Goal: Transaction & Acquisition: Purchase product/service

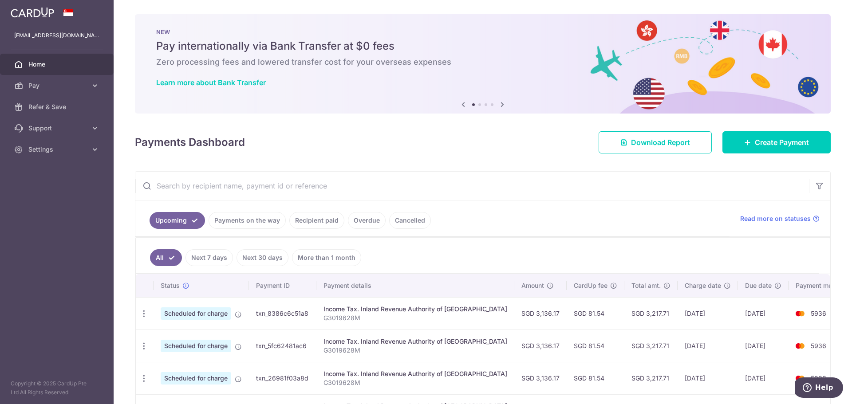
scroll to position [177, 0]
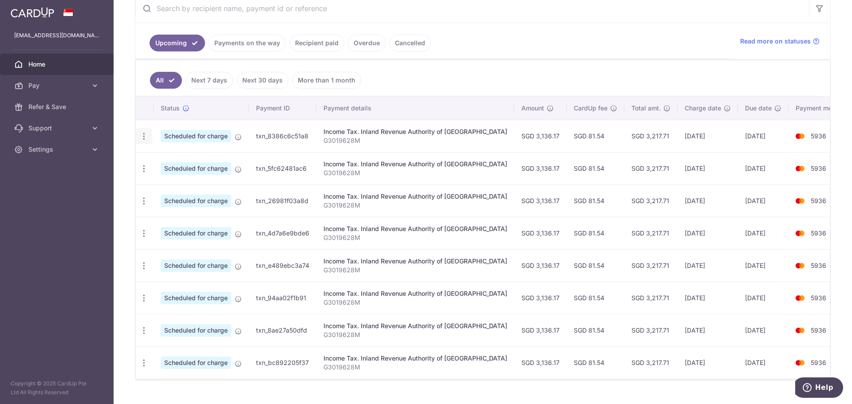
click at [146, 132] on icon "button" at bounding box center [143, 136] width 9 height 9
click at [154, 182] on icon at bounding box center [149, 182] width 11 height 11
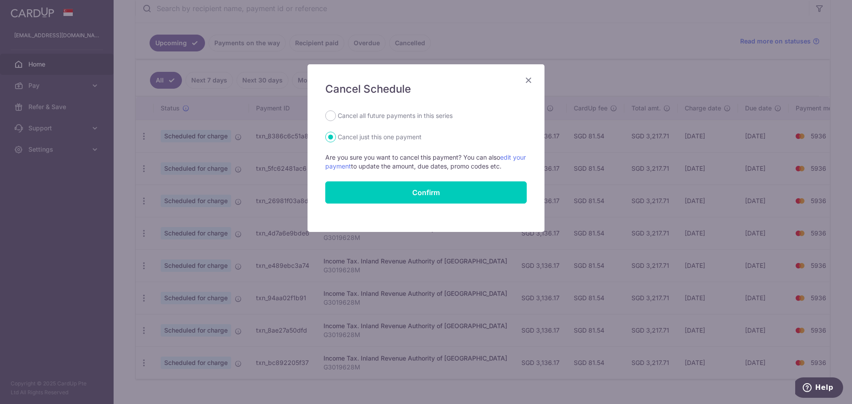
click at [534, 77] on div "Cancel Schedule Cancel all future payments in this series Cancel just this one …" at bounding box center [425, 148] width 237 height 168
click at [528, 82] on icon "Close" at bounding box center [528, 80] width 11 height 11
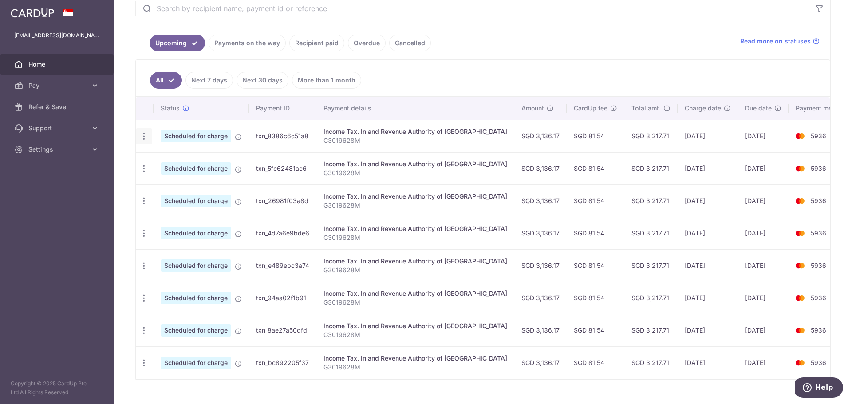
click at [145, 136] on icon "button" at bounding box center [143, 136] width 9 height 9
click at [161, 157] on span "Update payment" at bounding box center [191, 160] width 60 height 11
radio input "true"
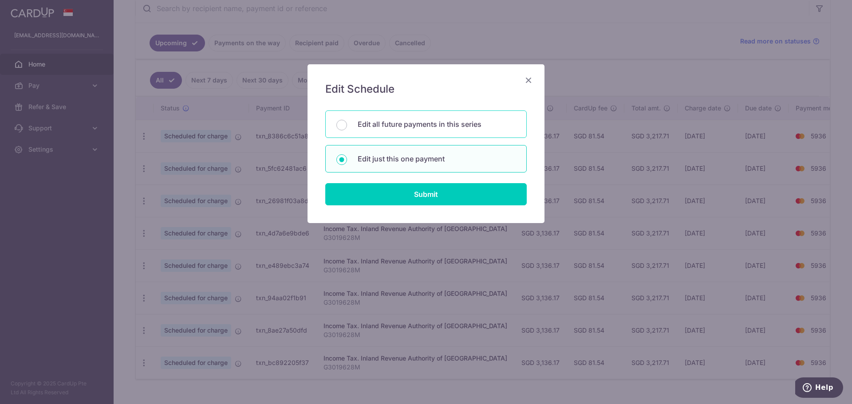
click at [429, 112] on div "Edit all future payments in this series" at bounding box center [425, 124] width 201 height 28
radio input "true"
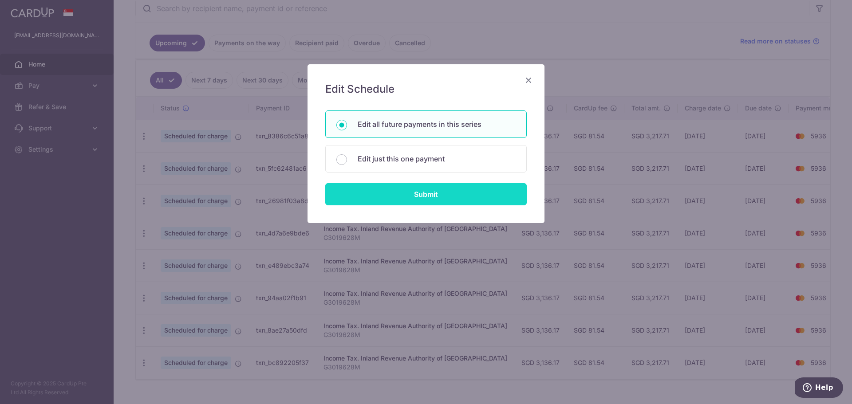
click at [429, 189] on input "Submit" at bounding box center [425, 194] width 201 height 22
radio input "true"
type input "3,136.17"
type input "G3019628M"
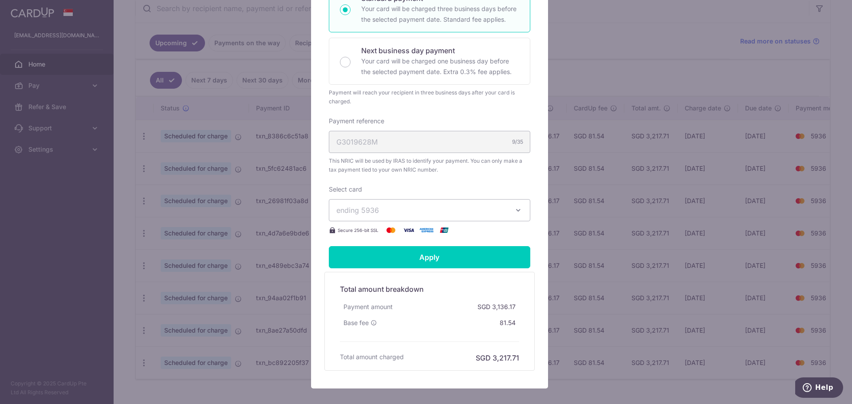
scroll to position [258, 0]
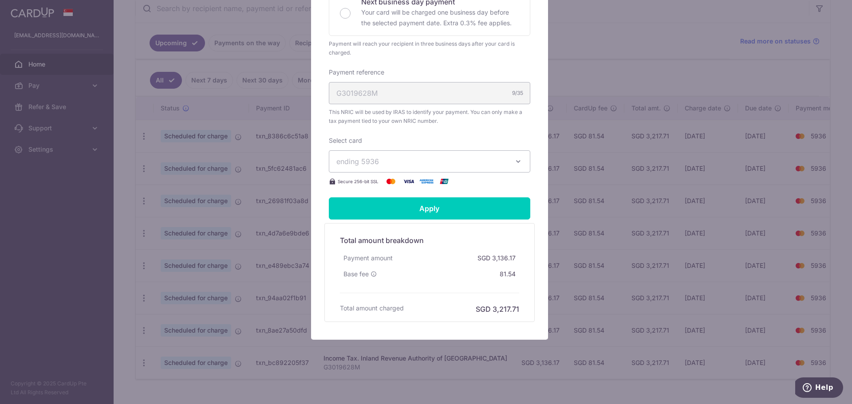
click at [418, 163] on span "ending 5936" at bounding box center [421, 161] width 170 height 11
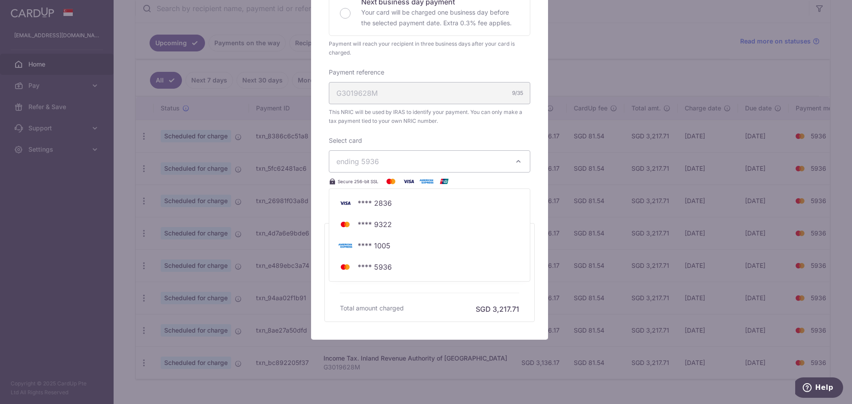
click at [419, 163] on span "ending 5936" at bounding box center [421, 161] width 170 height 11
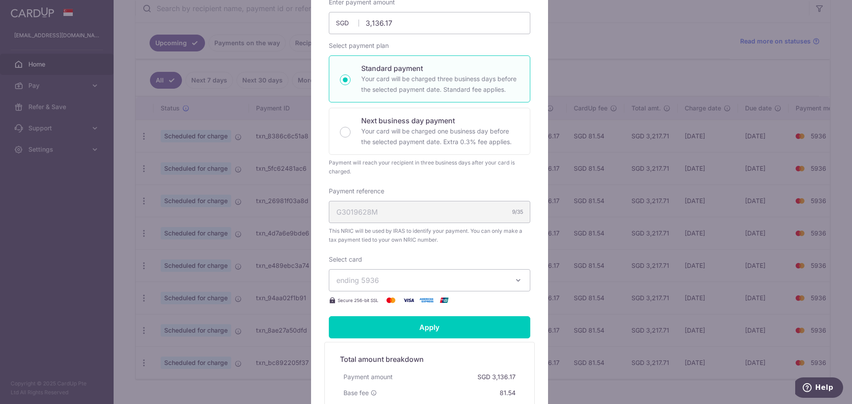
scroll to position [36, 0]
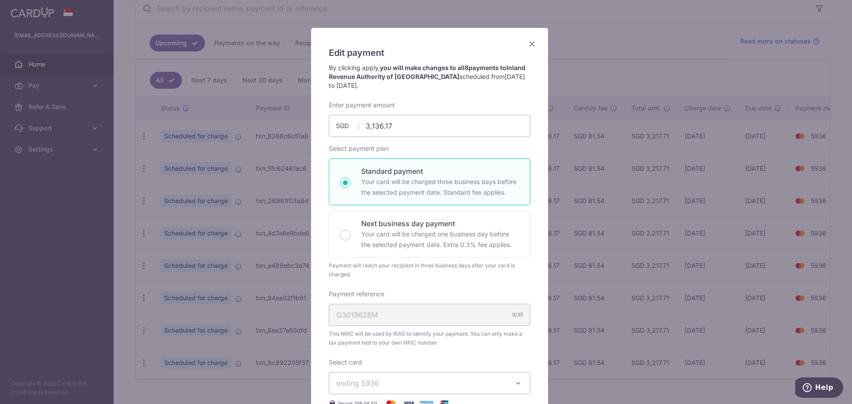
click at [518, 41] on div "Edit payment By clicking apply, you will make changes to all 8 payments to Inla…" at bounding box center [429, 295] width 237 height 534
click at [527, 42] on icon "Close" at bounding box center [532, 43] width 11 height 11
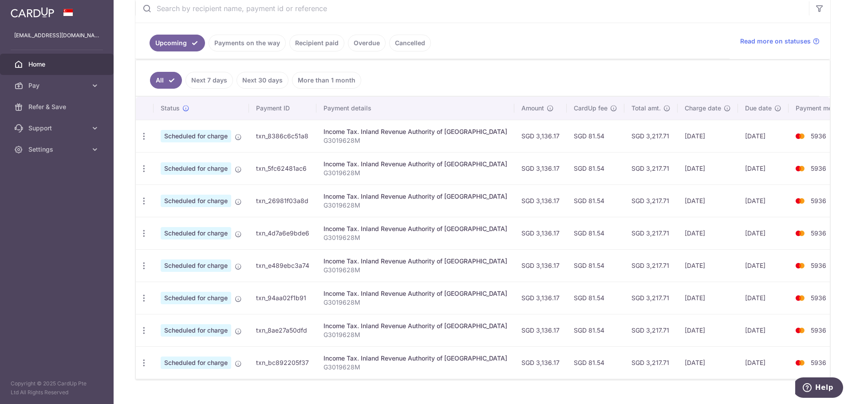
click at [150, 145] on td "Update payment Cancel payment" at bounding box center [145, 136] width 18 height 32
click at [150, 139] on div "Update payment Cancel payment" at bounding box center [144, 136] width 16 height 16
click at [142, 134] on icon "button" at bounding box center [143, 136] width 9 height 9
click at [165, 180] on span "Cancel payment" at bounding box center [191, 182] width 59 height 11
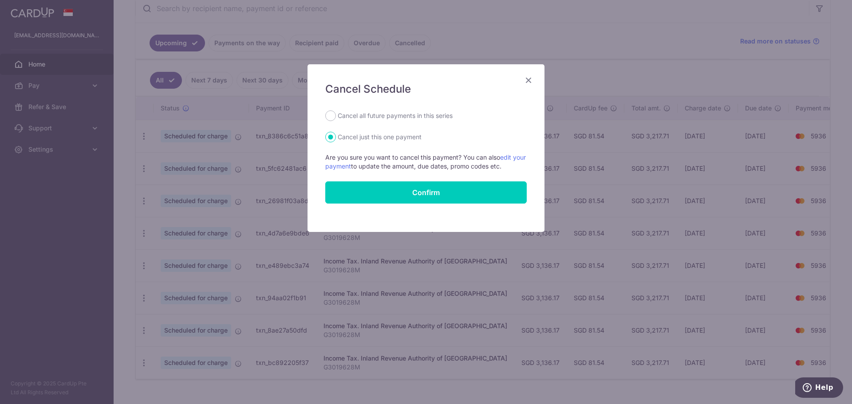
click at [387, 142] on label "Cancel just this one payment" at bounding box center [380, 137] width 84 height 11
click at [336, 142] on input "Cancel just this one payment" at bounding box center [330, 137] width 11 height 11
click at [390, 112] on label "Cancel all future payments in this series" at bounding box center [395, 115] width 115 height 11
click at [336, 112] on input "Cancel all future payments in this series" at bounding box center [330, 115] width 11 height 11
radio input "true"
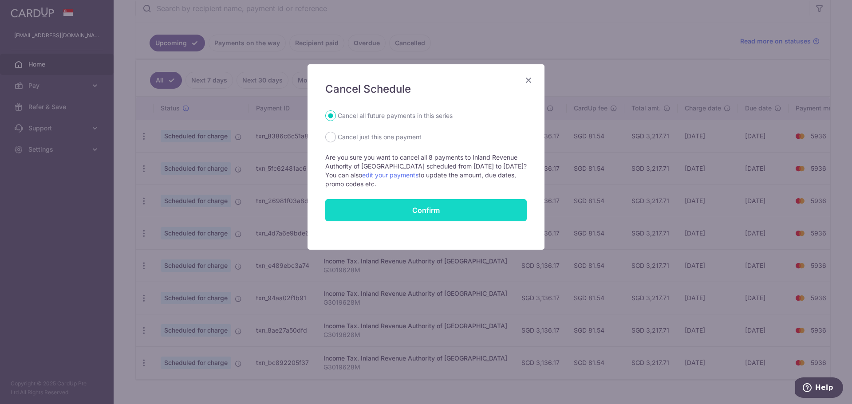
click at [401, 203] on input "Confirm" at bounding box center [425, 210] width 201 height 22
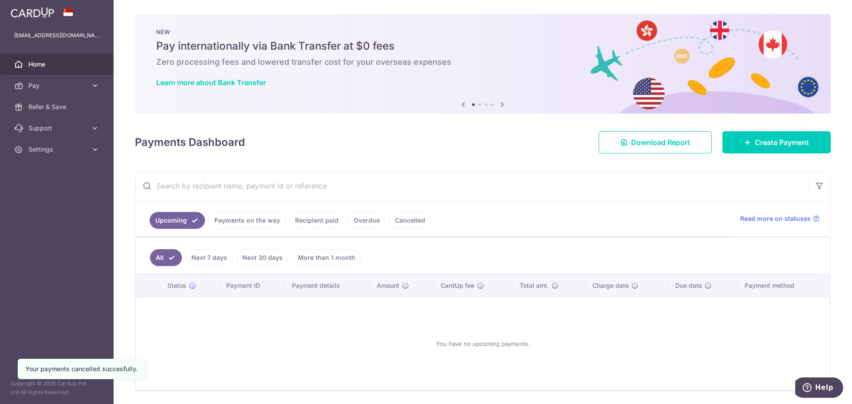
click at [402, 219] on link "Cancelled" at bounding box center [410, 220] width 42 height 17
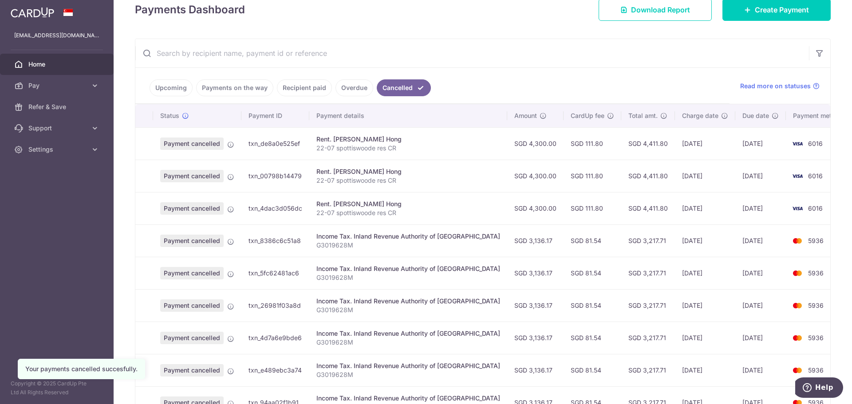
scroll to position [133, 0]
click at [351, 246] on p "G3019628M" at bounding box center [408, 244] width 184 height 9
copy p "G3019628M"
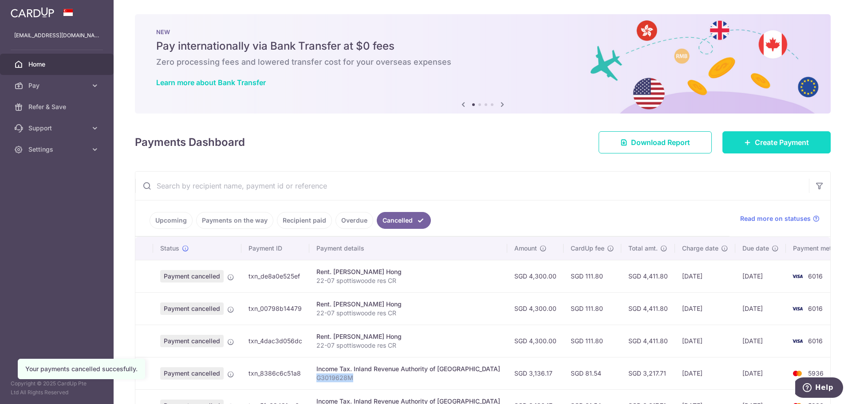
click at [778, 140] on span "Create Payment" at bounding box center [782, 142] width 54 height 11
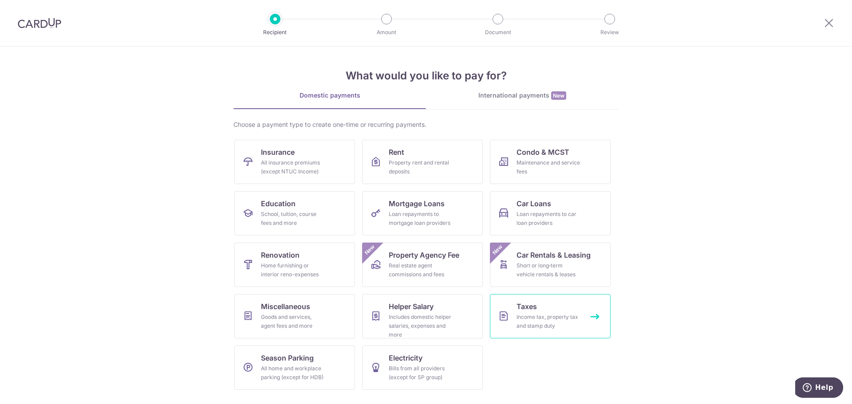
click at [552, 319] on div "Income tax, property tax and stamp duty" at bounding box center [548, 322] width 64 height 18
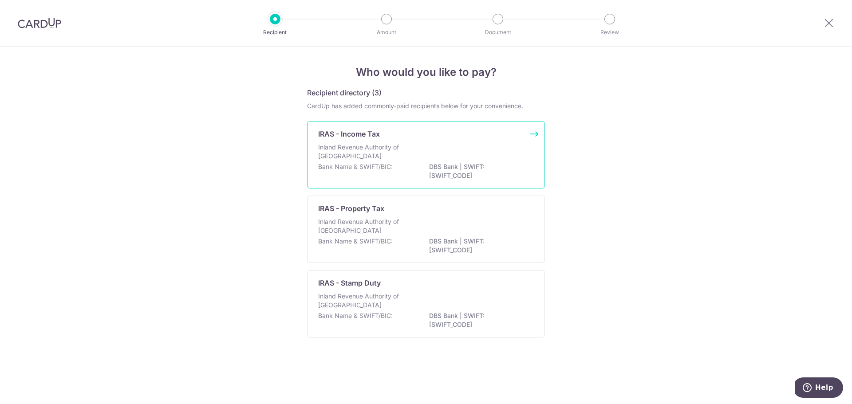
click at [417, 135] on div "IRAS - Income Tax" at bounding box center [420, 134] width 205 height 11
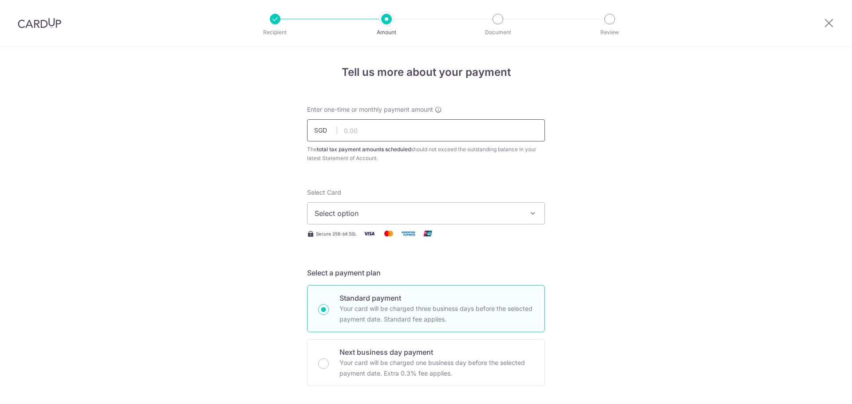
click at [377, 131] on input "text" at bounding box center [426, 130] width 238 height 22
type input "3019628"
drag, startPoint x: 294, startPoint y: 121, endPoint x: 163, endPoint y: 102, distance: 132.3
click at [45, 26] on img at bounding box center [39, 23] width 43 height 11
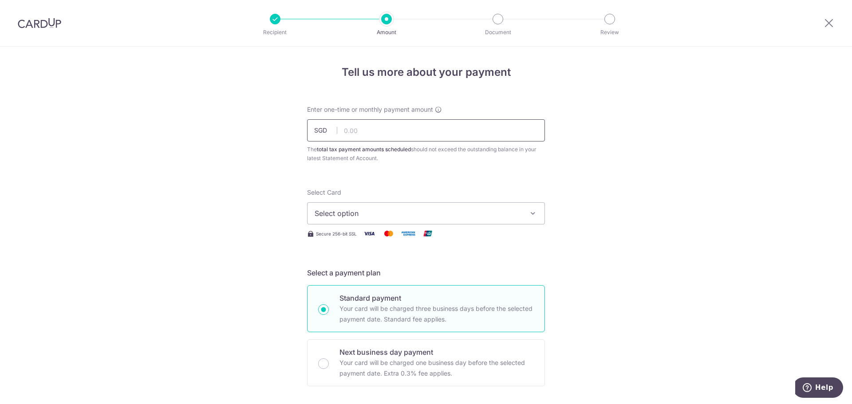
click at [375, 138] on input "text" at bounding box center [426, 130] width 238 height 22
paste input "3,136.17"
type input "3,136.17"
click at [417, 214] on span "Select option" at bounding box center [418, 213] width 207 height 11
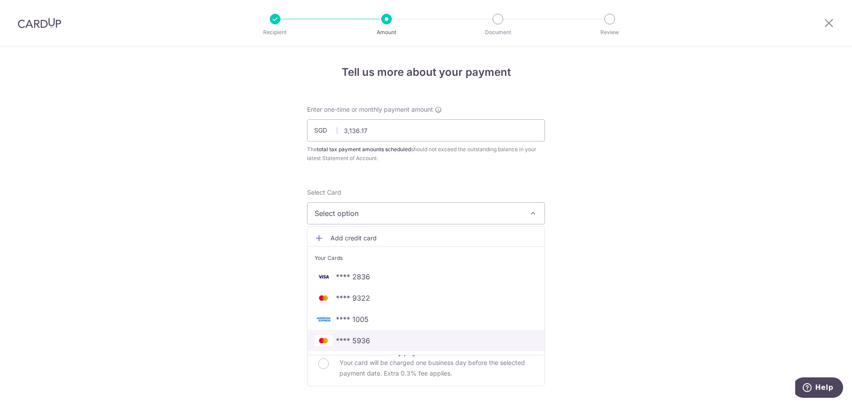
click at [393, 344] on span "**** 5936" at bounding box center [426, 340] width 223 height 11
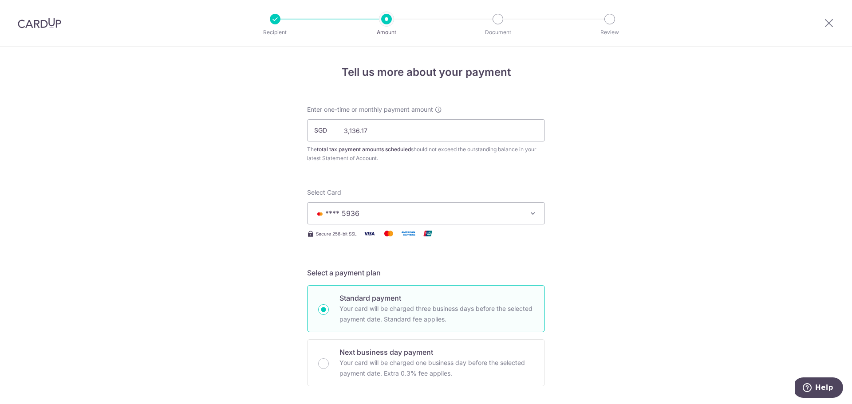
scroll to position [177, 0]
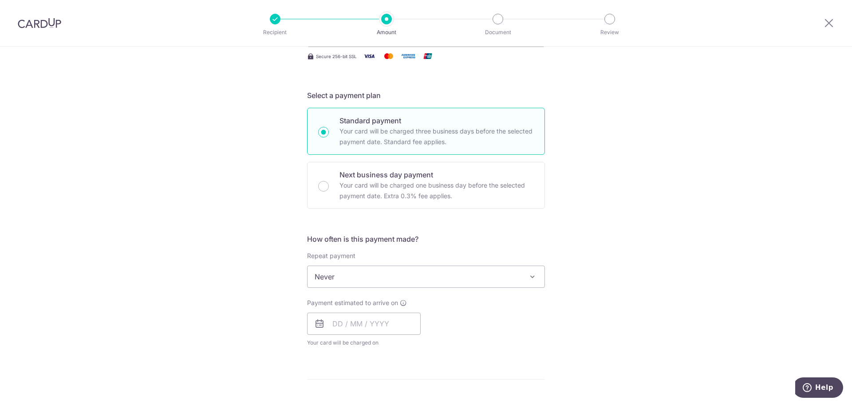
click at [384, 272] on span "Never" at bounding box center [425, 276] width 237 height 21
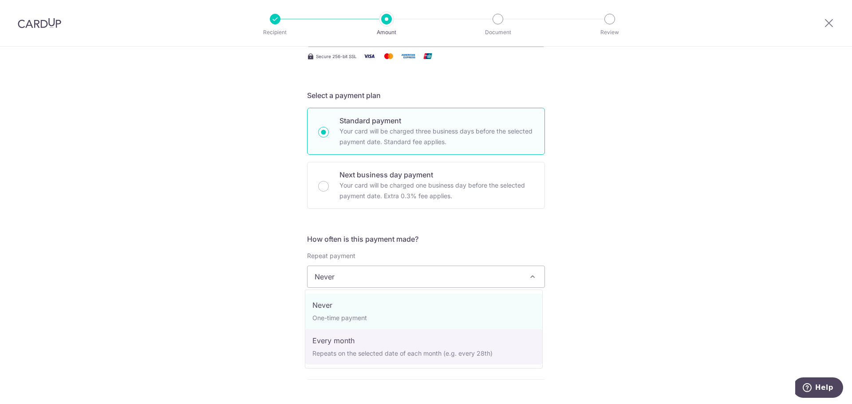
select select "3"
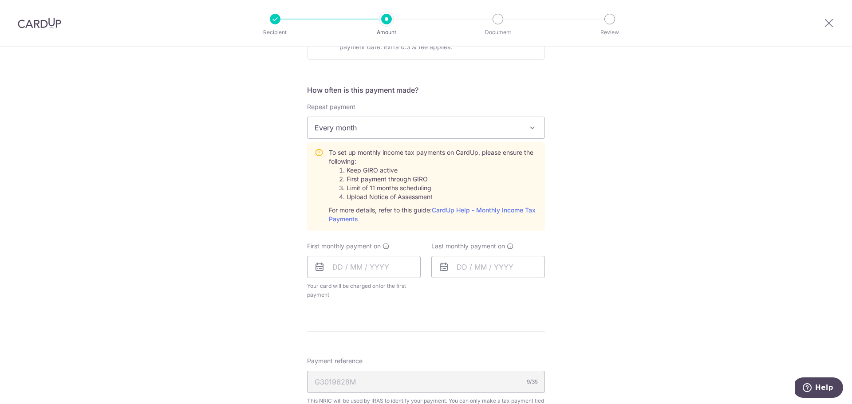
scroll to position [355, 0]
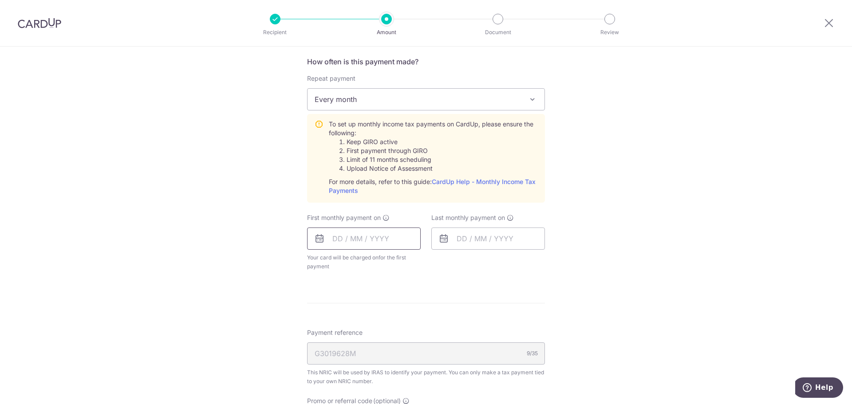
click at [363, 241] on input "text" at bounding box center [364, 239] width 114 height 22
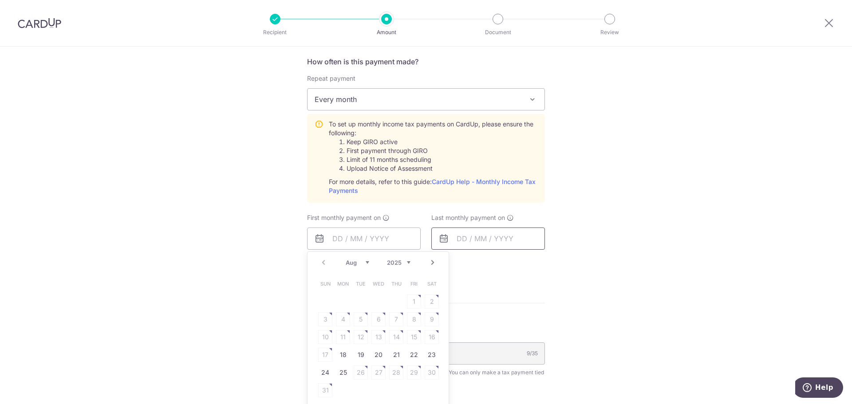
click at [339, 372] on link "25" at bounding box center [343, 373] width 14 height 14
type input "25/08/2025"
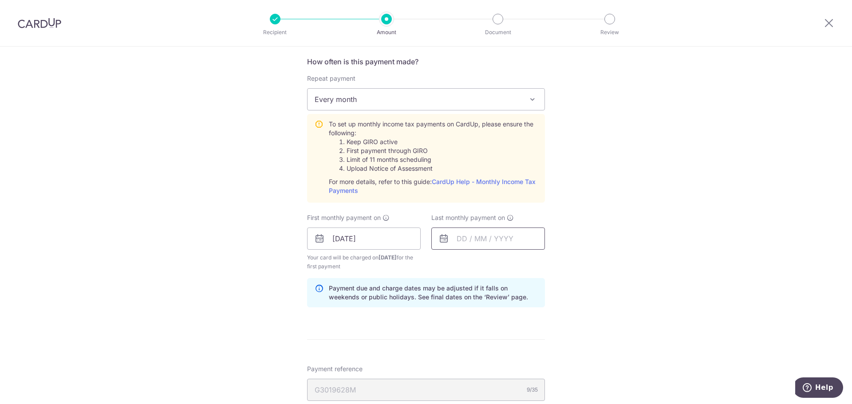
click at [479, 229] on input "text" at bounding box center [488, 239] width 114 height 22
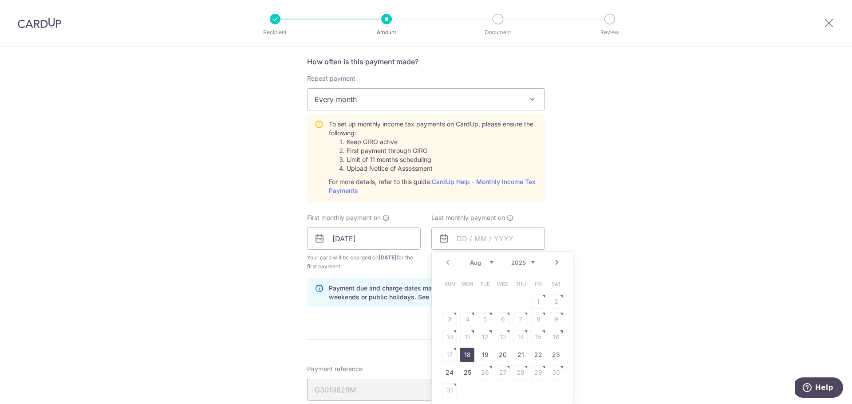
click at [558, 263] on link "Next" at bounding box center [557, 262] width 11 height 11
click at [558, 262] on link "Next" at bounding box center [557, 262] width 11 height 11
click at [556, 261] on link "Next" at bounding box center [557, 262] width 11 height 11
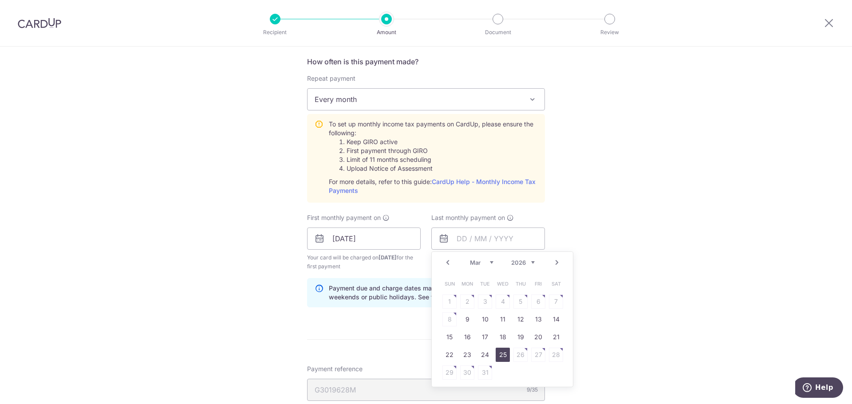
click at [507, 356] on link "25" at bounding box center [503, 355] width 14 height 14
type input "25/03/2026"
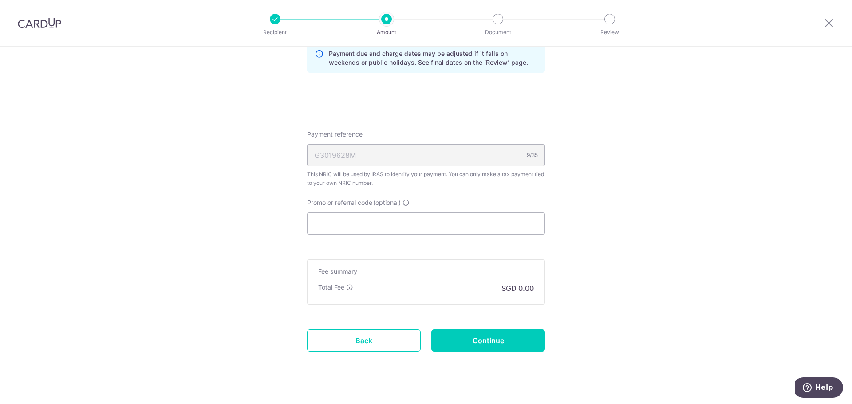
scroll to position [604, 0]
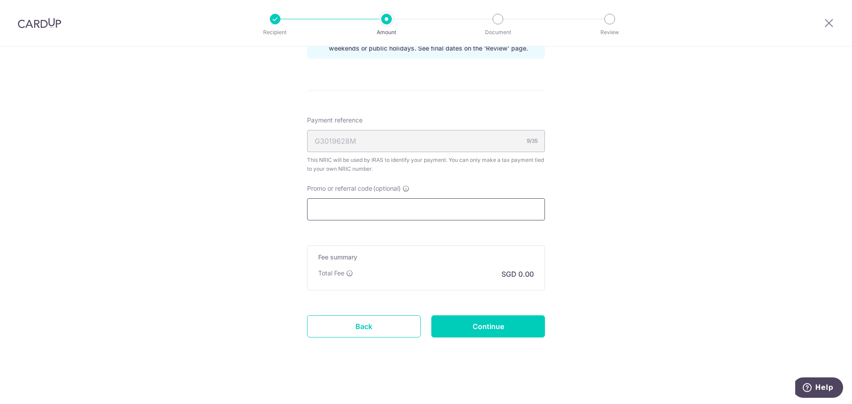
click at [384, 211] on input "Promo or referral code (optional)" at bounding box center [426, 209] width 238 height 22
paste input "MCTAX25N"
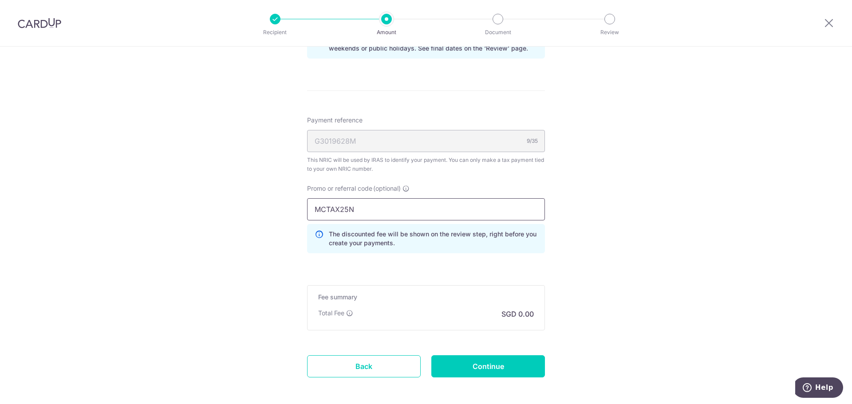
type input "MCTAX25N"
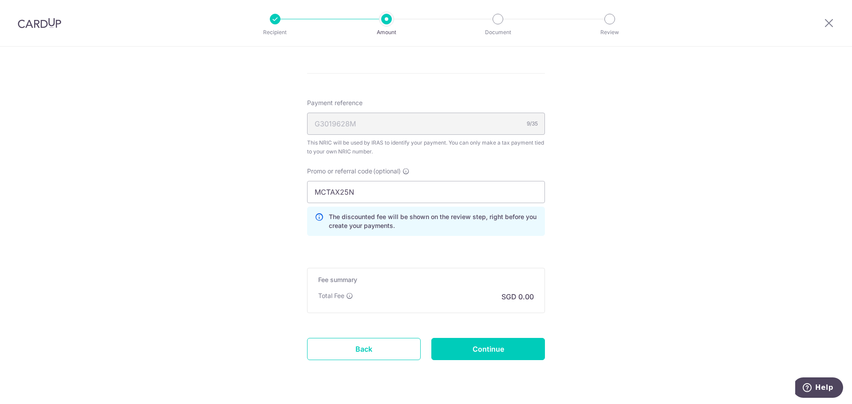
scroll to position [644, 0]
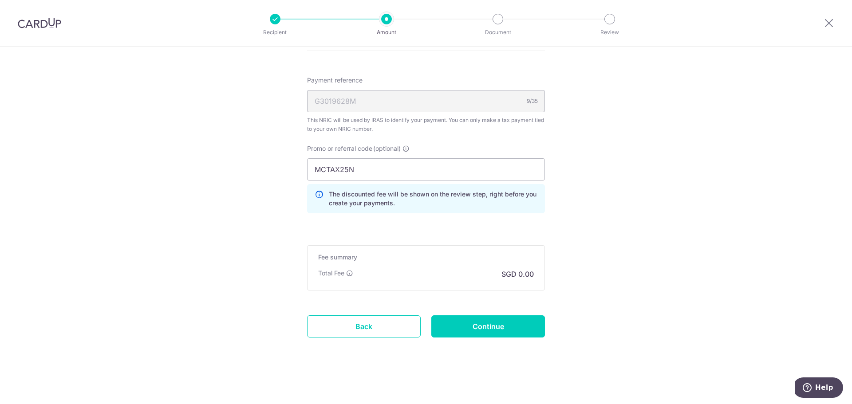
click at [477, 331] on input "Continue" at bounding box center [488, 326] width 114 height 22
type input "Create Schedule"
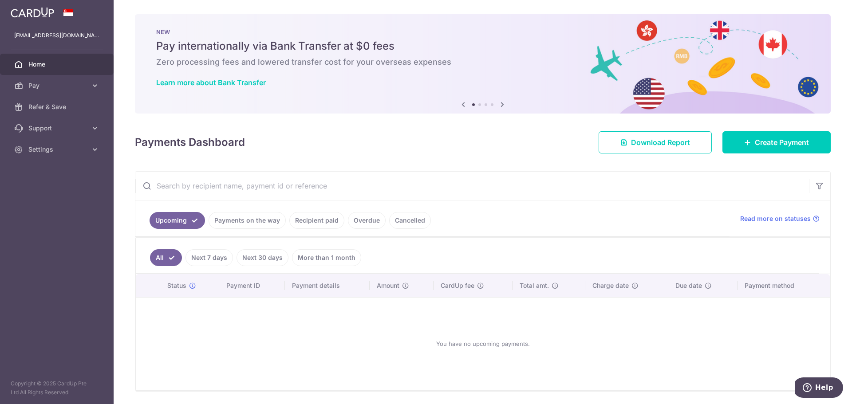
click at [404, 216] on link "Cancelled" at bounding box center [410, 220] width 42 height 17
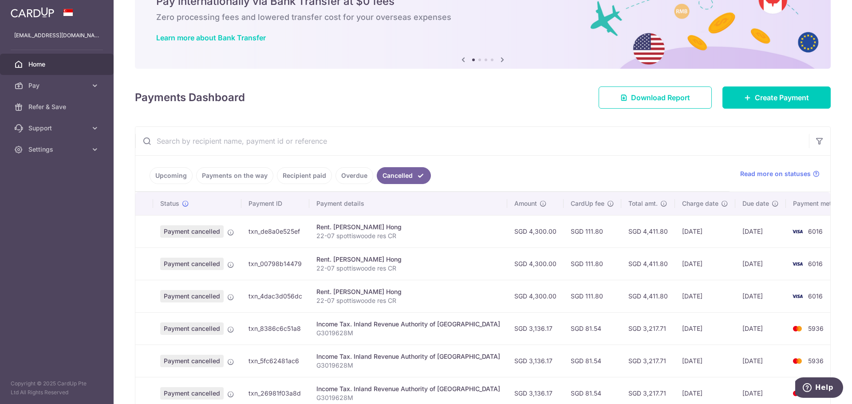
scroll to position [177, 0]
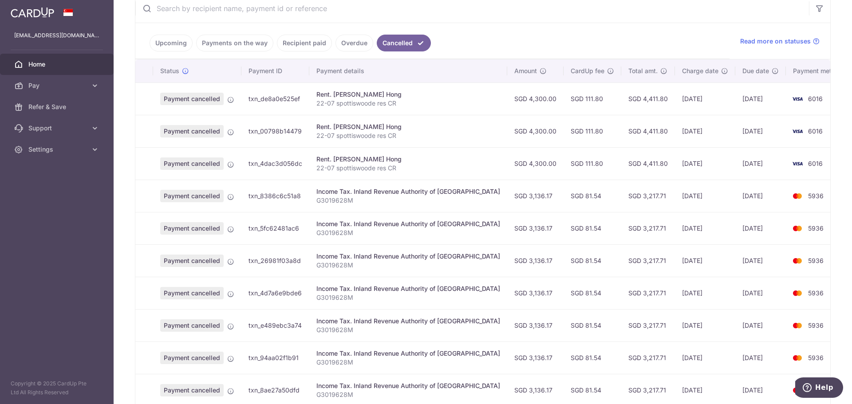
drag, startPoint x: 525, startPoint y: 295, endPoint x: 503, endPoint y: 295, distance: 22.2
click at [507, 295] on td "SGD 3,136.17" at bounding box center [535, 293] width 56 height 32
copy td "3,136.17"
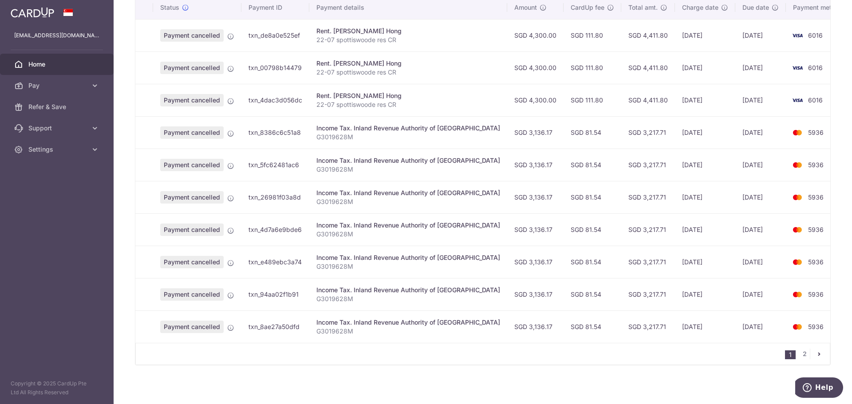
scroll to position [244, 0]
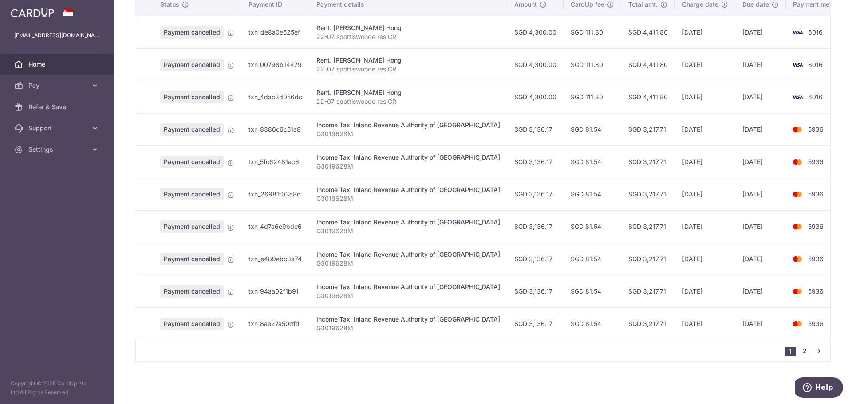
click at [801, 352] on link "2" at bounding box center [804, 351] width 11 height 11
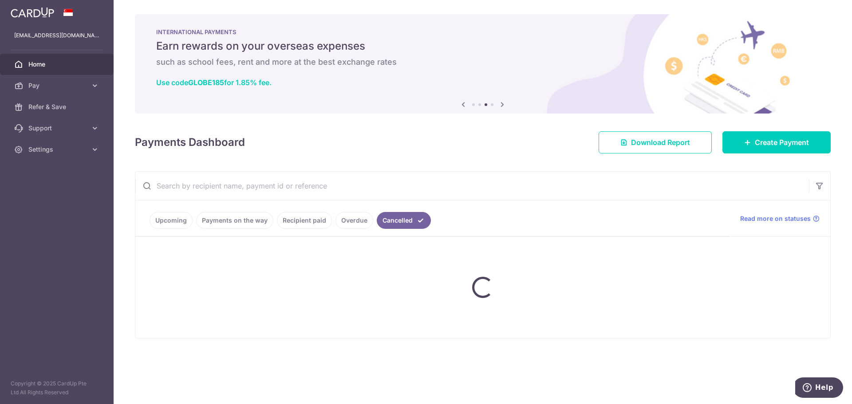
scroll to position [0, 0]
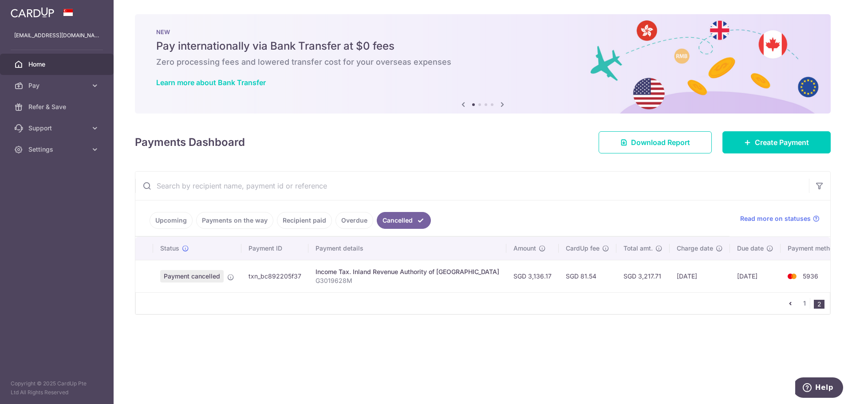
drag, startPoint x: 526, startPoint y: 278, endPoint x: 507, endPoint y: 272, distance: 20.2
click at [507, 272] on td "SGD 3,136.17" at bounding box center [532, 276] width 52 height 32
copy td "3,136.17"
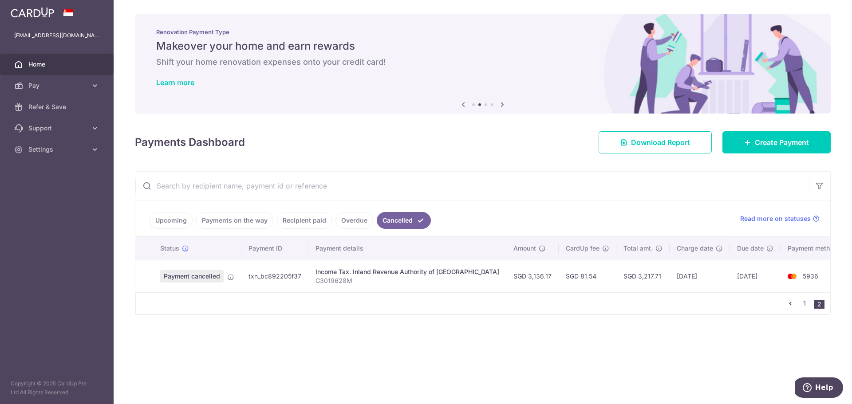
click at [138, 222] on ul "Upcoming Payments on the way Recipient paid Overdue Cancelled" at bounding box center [432, 219] width 594 height 36
click at [165, 221] on link "Upcoming" at bounding box center [171, 220] width 43 height 17
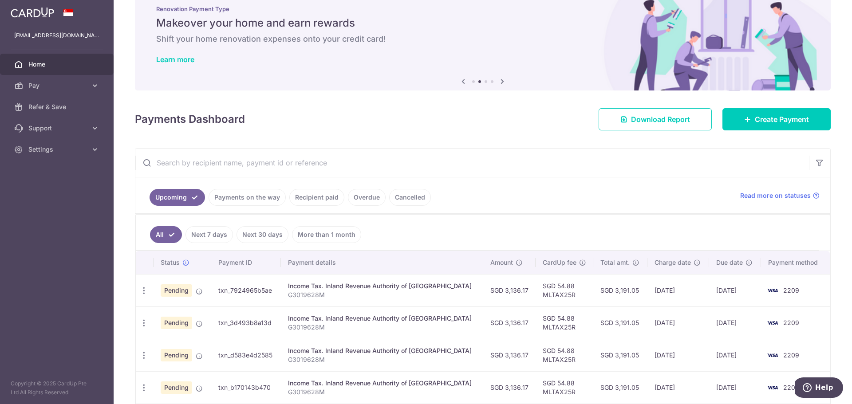
scroll to position [44, 0]
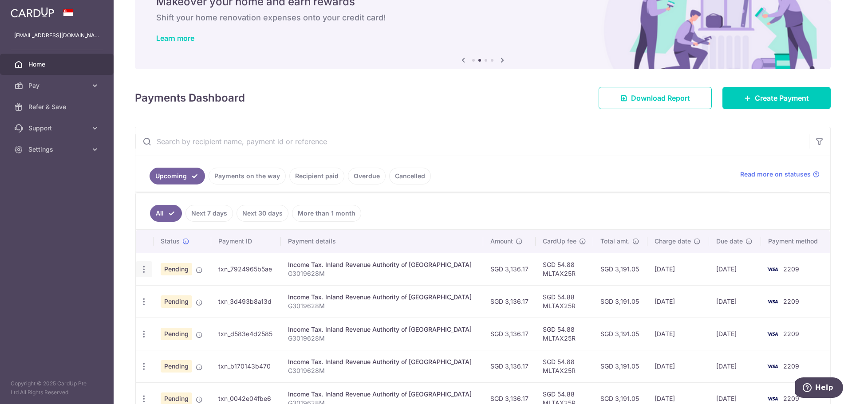
click at [144, 273] on icon "button" at bounding box center [143, 269] width 9 height 9
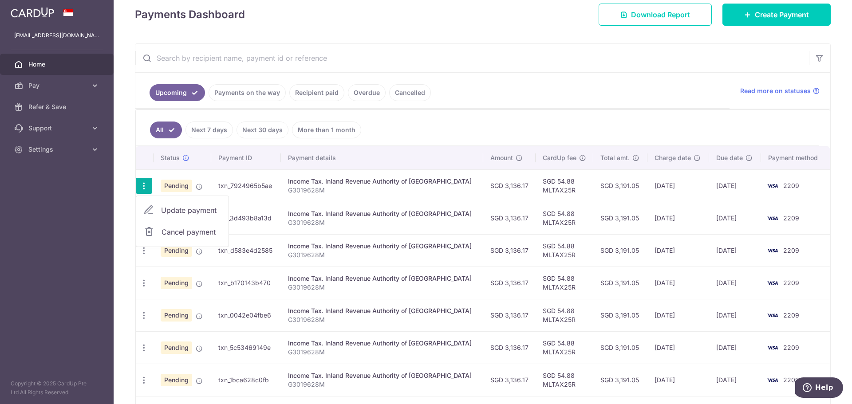
scroll to position [133, 0]
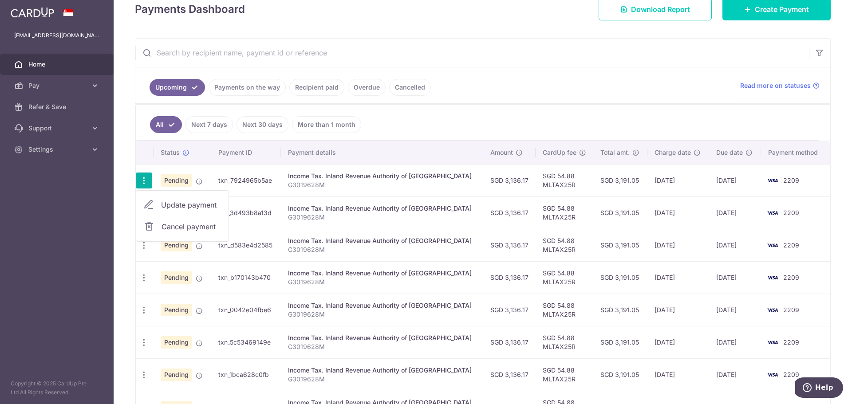
click at [195, 205] on span "Update payment" at bounding box center [191, 205] width 60 height 11
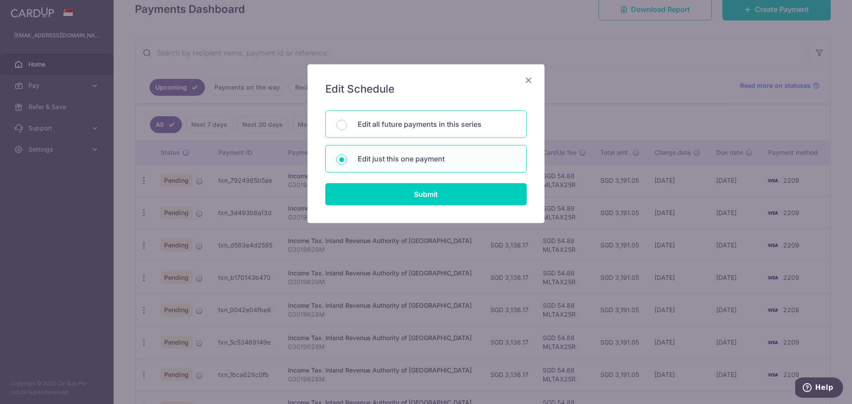
click at [376, 134] on div "Edit all future payments in this series" at bounding box center [425, 124] width 201 height 28
radio input "true"
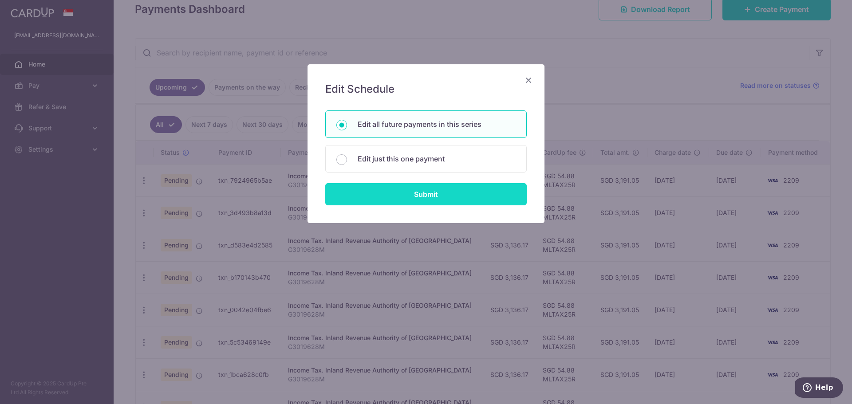
click at [389, 191] on input "Submit" at bounding box center [425, 194] width 201 height 22
radio input "true"
type input "3,136.17"
type input "G3019628M"
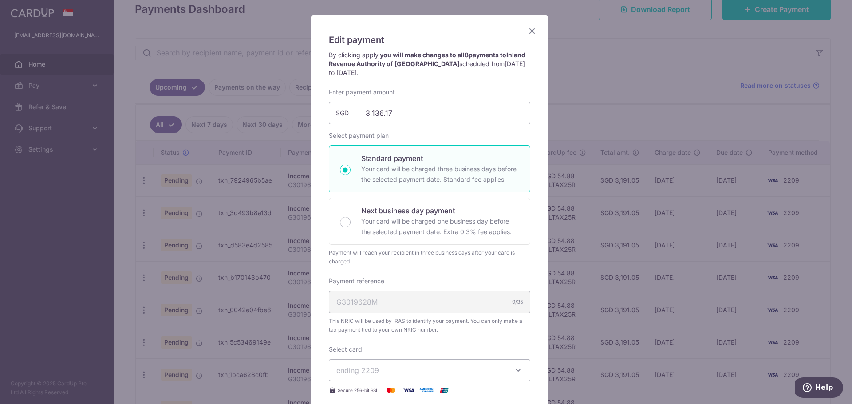
scroll to position [49, 0]
click at [528, 30] on icon "Close" at bounding box center [532, 31] width 11 height 11
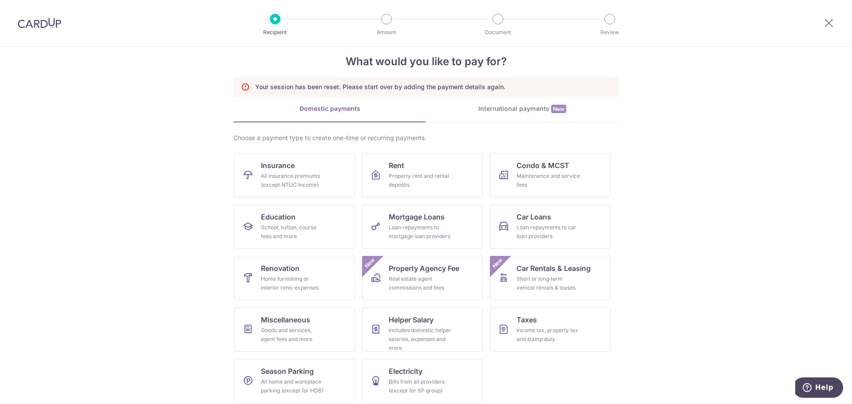
scroll to position [20, 0]
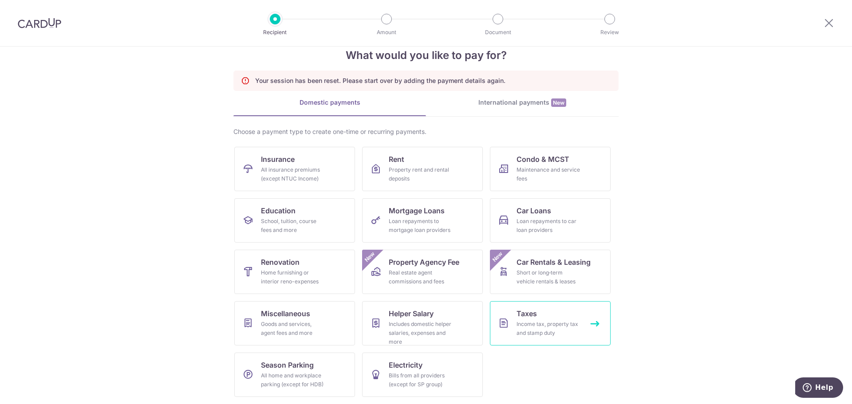
click at [559, 321] on div "Income tax, property tax and stamp duty" at bounding box center [548, 329] width 64 height 18
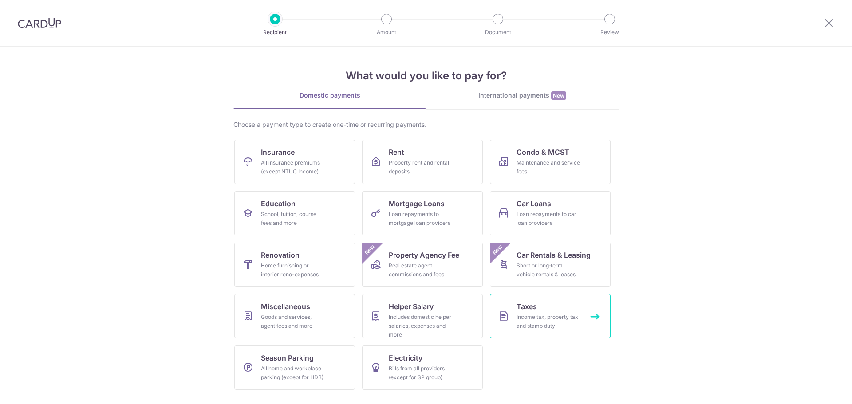
click at [564, 308] on link "Taxes Income tax, property tax and stamp duty" at bounding box center [550, 316] width 121 height 44
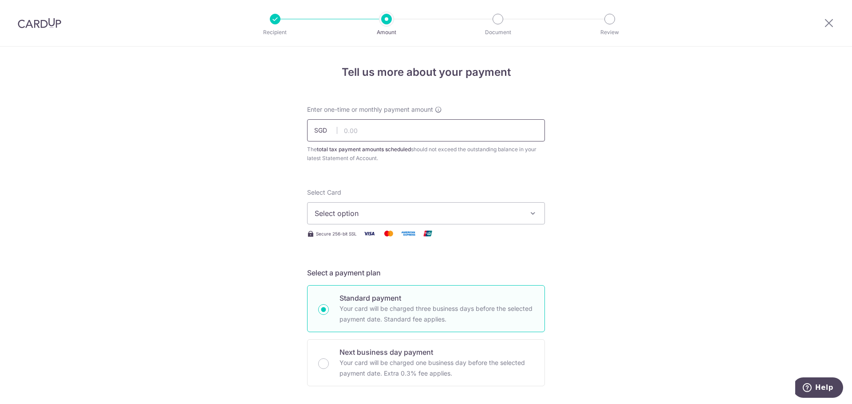
paste input "3,136.17"
type input "3,136.17"
click at [398, 213] on span "Select option" at bounding box center [418, 213] width 207 height 11
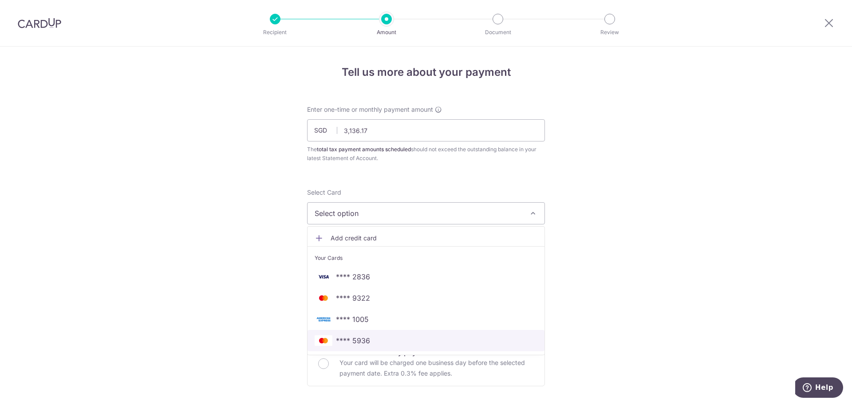
drag, startPoint x: 376, startPoint y: 342, endPoint x: 560, endPoint y: 281, distance: 193.2
click at [376, 342] on span "**** 5936" at bounding box center [426, 340] width 223 height 11
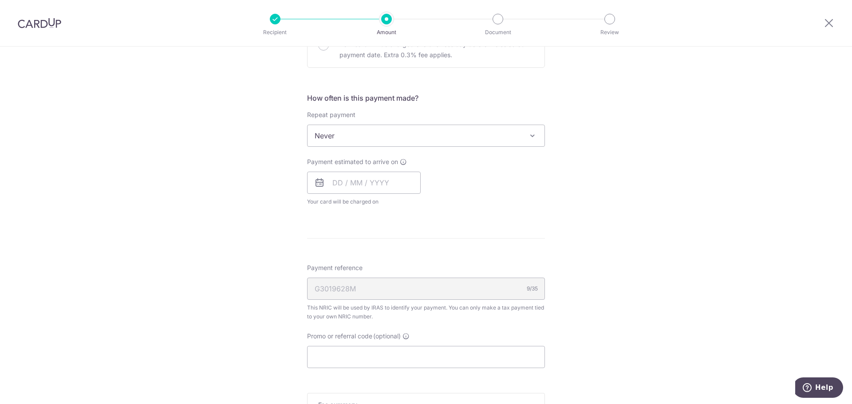
scroll to position [133, 0]
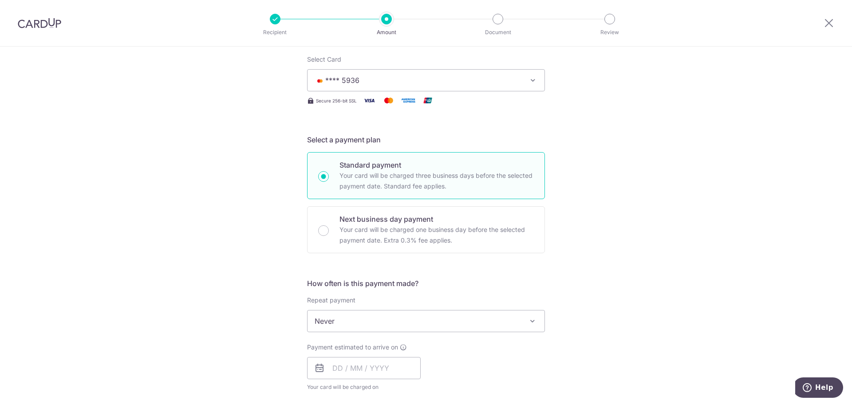
click at [355, 322] on span "Never" at bounding box center [425, 321] width 237 height 21
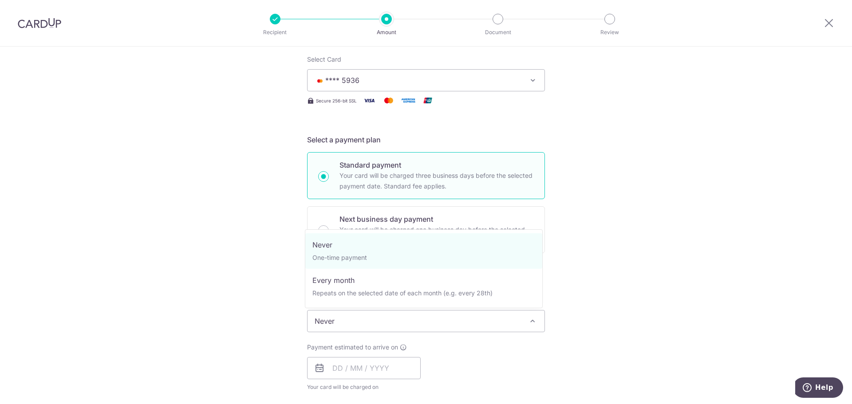
select select "3"
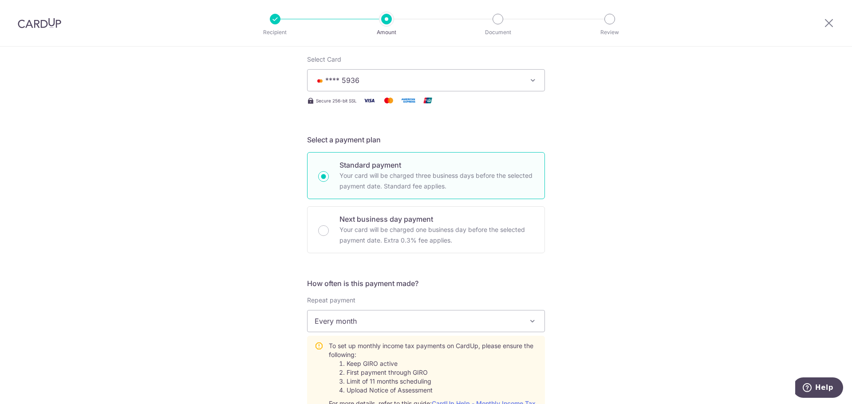
scroll to position [311, 0]
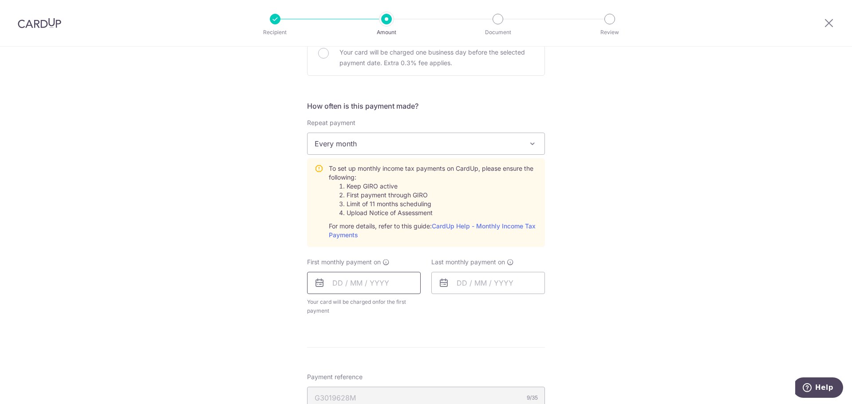
click at [327, 286] on input "text" at bounding box center [364, 283] width 114 height 22
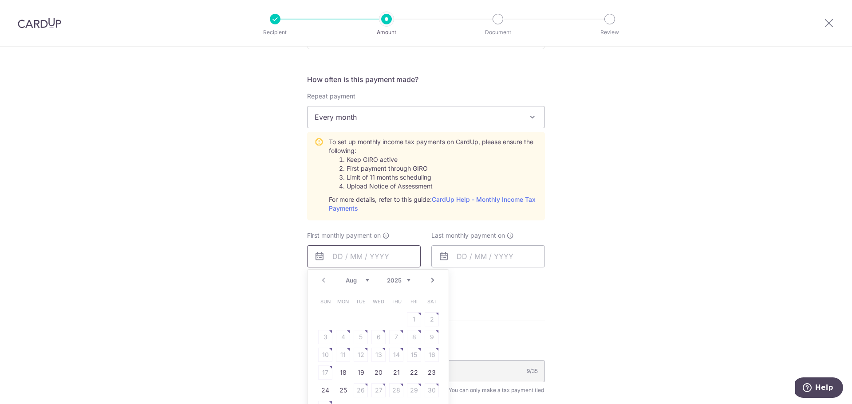
scroll to position [444, 0]
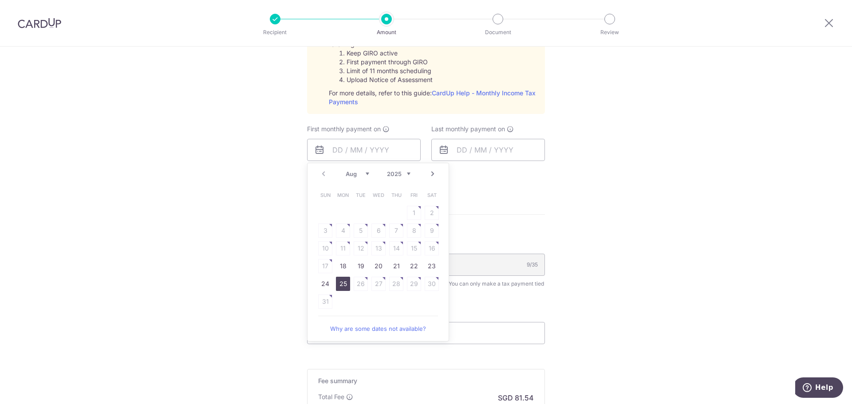
click at [339, 282] on link "25" at bounding box center [343, 284] width 14 height 14
type input "[DATE]"
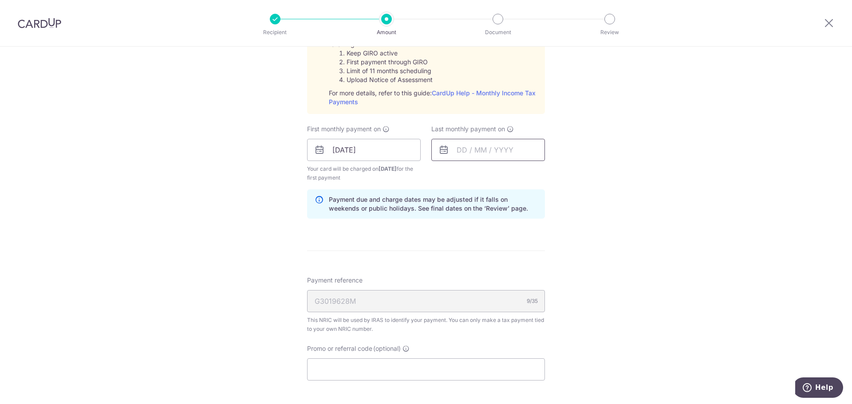
click at [465, 152] on input "text" at bounding box center [488, 150] width 114 height 22
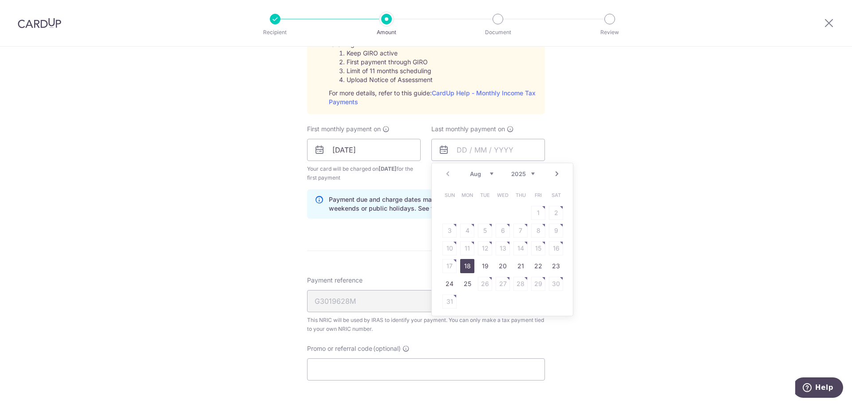
click at [554, 170] on link "Next" at bounding box center [557, 174] width 11 height 11
click at [555, 171] on link "Next" at bounding box center [557, 174] width 11 height 11
click at [552, 176] on link "Next" at bounding box center [557, 174] width 11 height 11
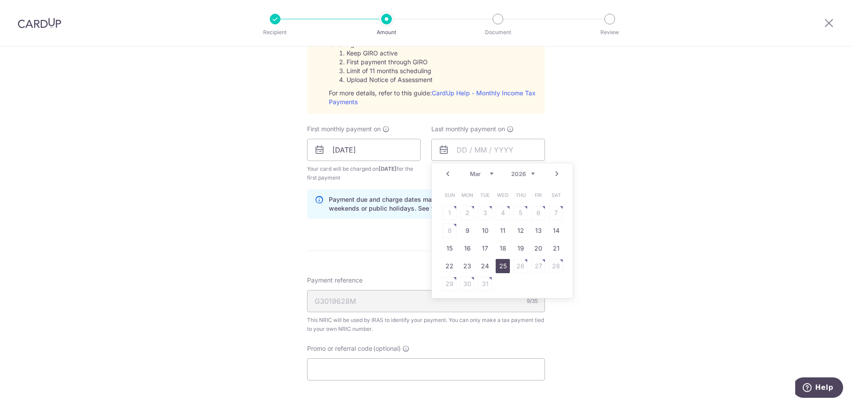
click at [497, 265] on link "25" at bounding box center [503, 266] width 14 height 14
type input "25/03/2026"
click at [717, 232] on div "Tell us more about your payment Enter one-time or monthly payment amount SGD 3,…" at bounding box center [426, 84] width 852 height 962
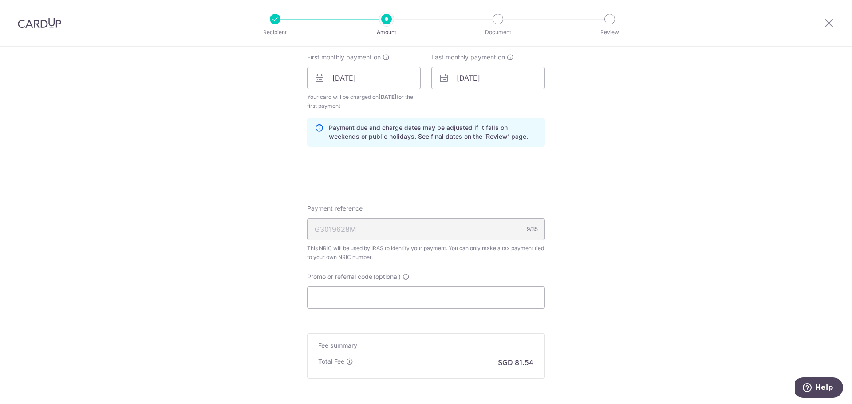
scroll to position [604, 0]
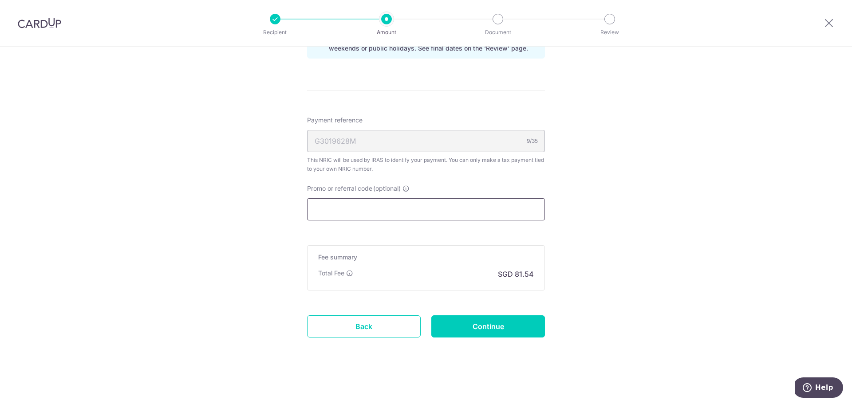
click at [508, 209] on input "Promo or referral code (optional)" at bounding box center [426, 209] width 238 height 22
paste input "3,136.17"
type input "3,136.17"
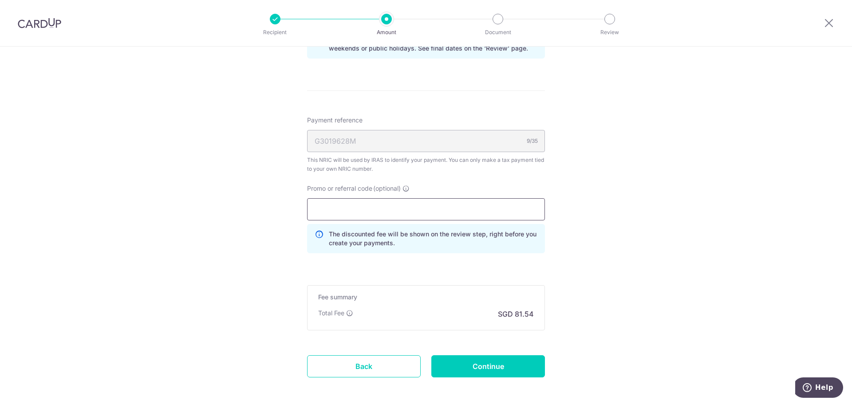
paste input "MCTAX25N"
type input "MCTAX25N"
click at [512, 369] on input "Continue" at bounding box center [488, 366] width 114 height 22
type input "Create Schedule"
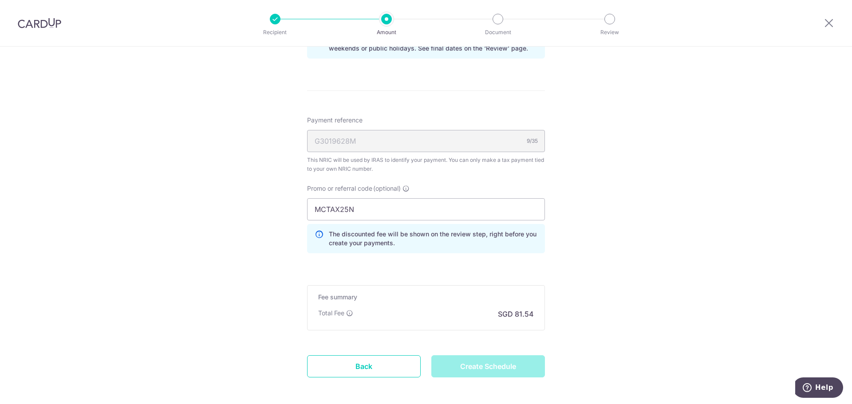
scroll to position [293, 0]
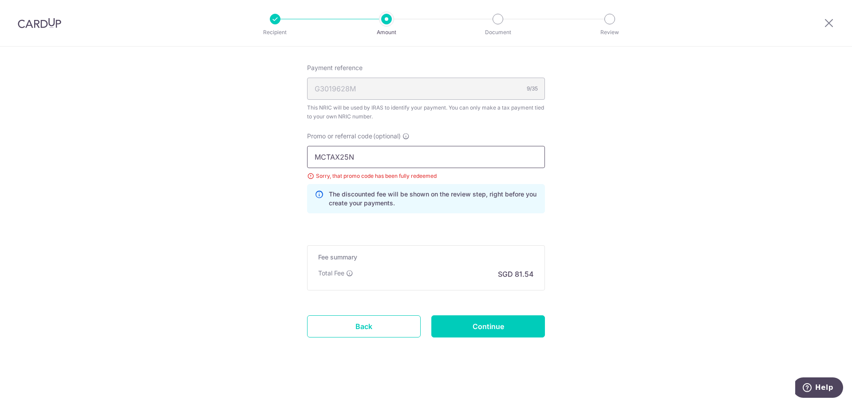
drag, startPoint x: 417, startPoint y: 158, endPoint x: 230, endPoint y: 156, distance: 187.3
paste input "text"
type input "MCTAX25"
click at [462, 325] on input "Continue" at bounding box center [488, 326] width 114 height 22
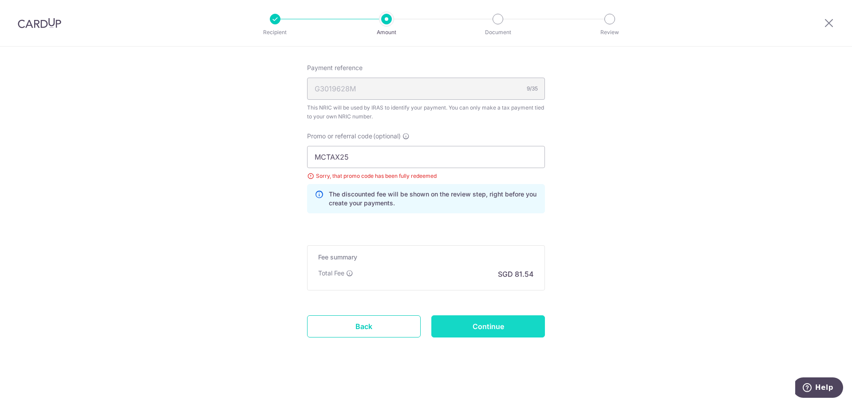
type input "Update Schedule"
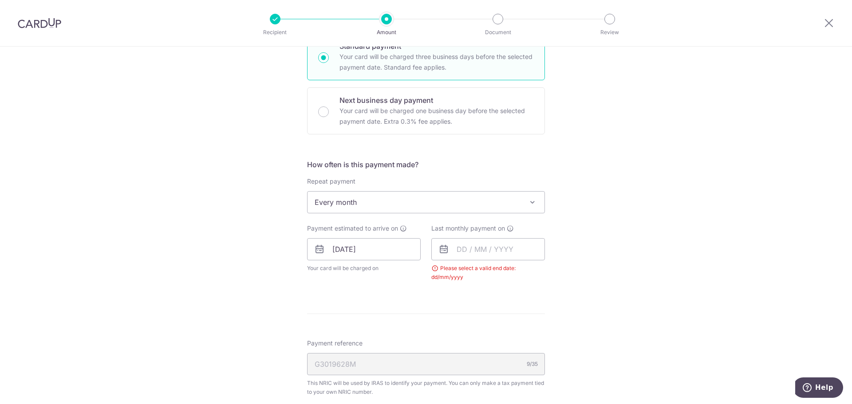
scroll to position [248, 0]
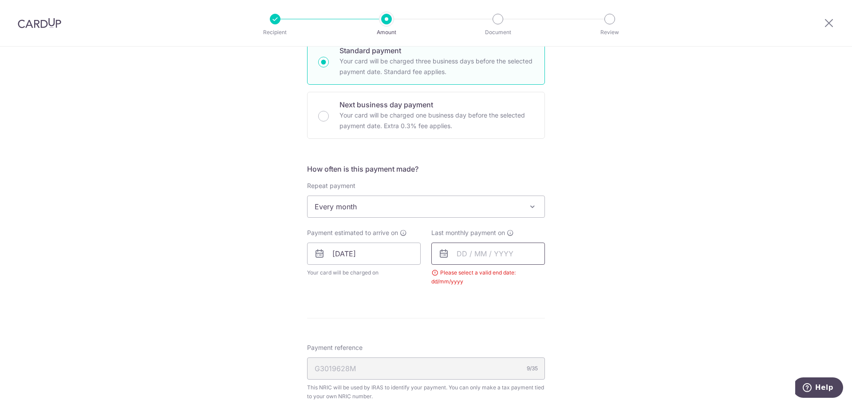
click at [509, 256] on input "text" at bounding box center [488, 254] width 114 height 22
click at [553, 281] on link "Next" at bounding box center [557, 277] width 11 height 11
click at [554, 281] on link "Next" at bounding box center [557, 277] width 11 height 11
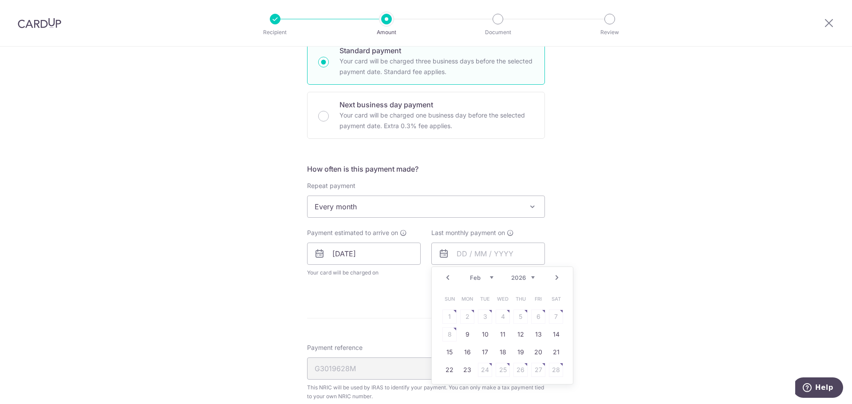
click at [553, 280] on link "Next" at bounding box center [557, 277] width 11 height 11
click at [497, 370] on link "25" at bounding box center [503, 370] width 14 height 14
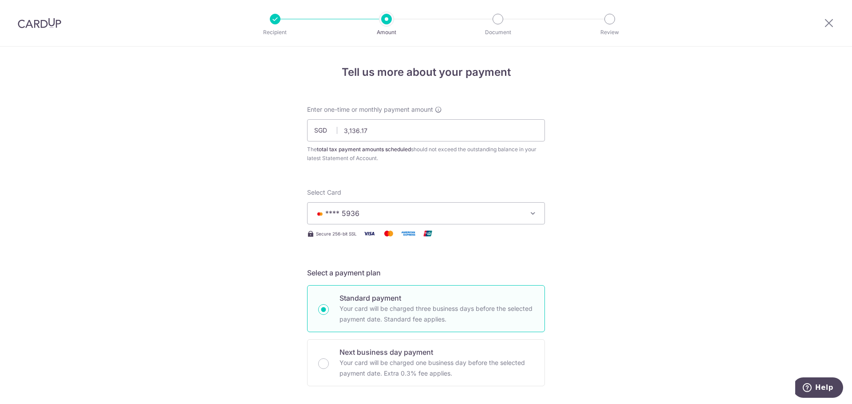
scroll to position [355, 0]
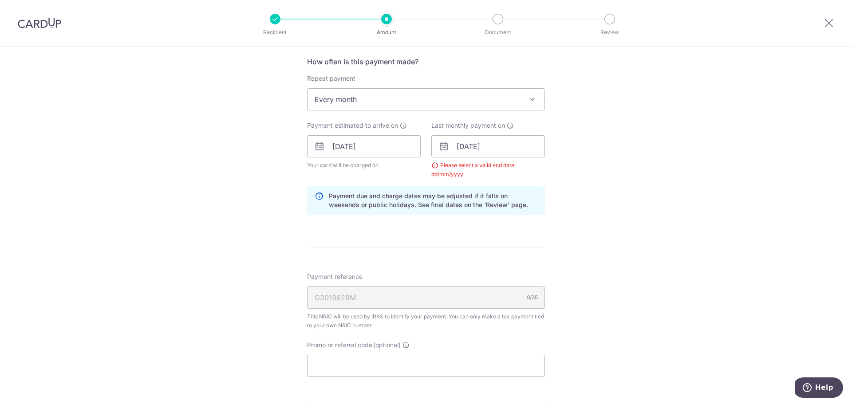
click at [598, 247] on div "Tell us more about your payment Enter one-time or monthly payment amount SGD 3,…" at bounding box center [426, 126] width 852 height 869
click at [505, 142] on input "[DATE]" at bounding box center [488, 146] width 114 height 22
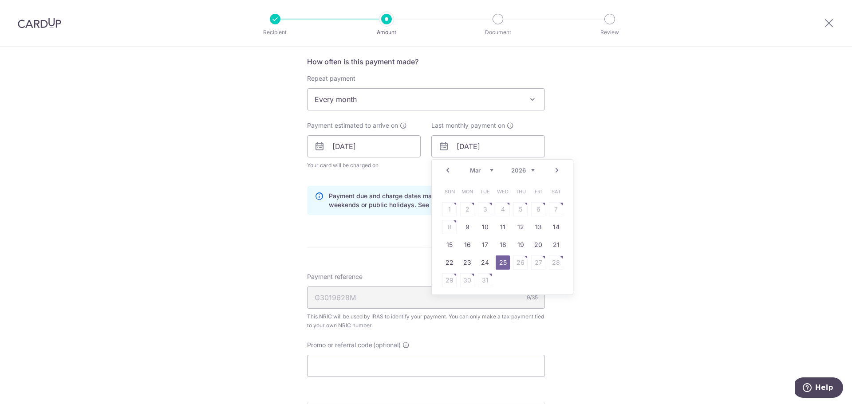
click at [487, 261] on link "24" at bounding box center [485, 263] width 14 height 14
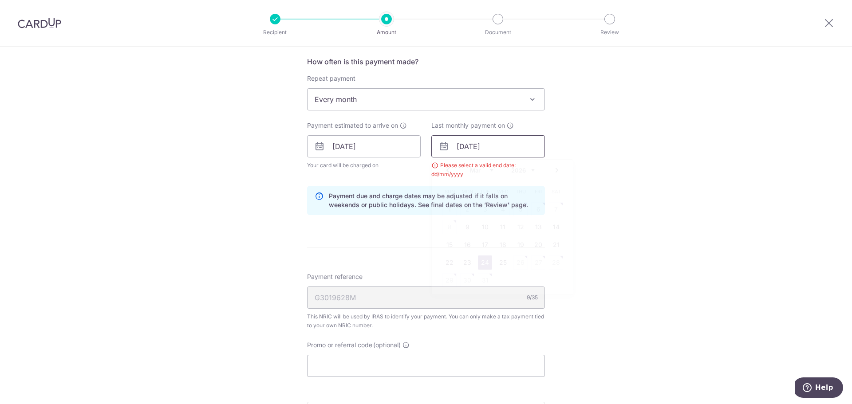
click at [523, 138] on input "24/03/2026" at bounding box center [488, 146] width 114 height 22
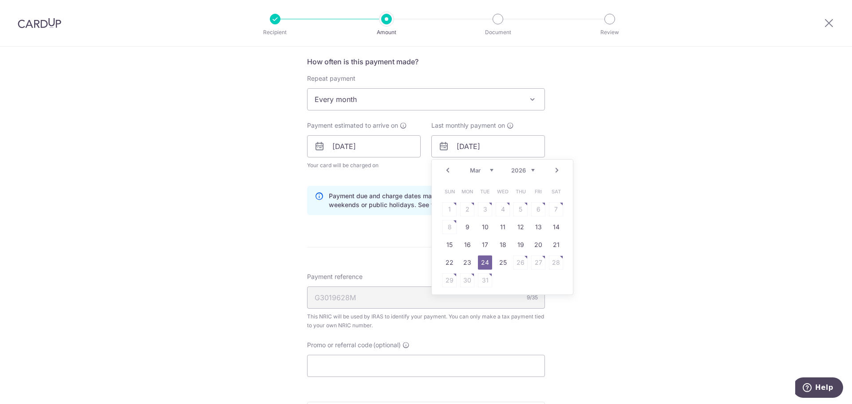
click at [504, 259] on link "25" at bounding box center [503, 263] width 14 height 14
type input "[DATE]"
click at [672, 200] on div "Tell us more about your payment Enter one-time or monthly payment amount SGD 3,…" at bounding box center [426, 126] width 852 height 869
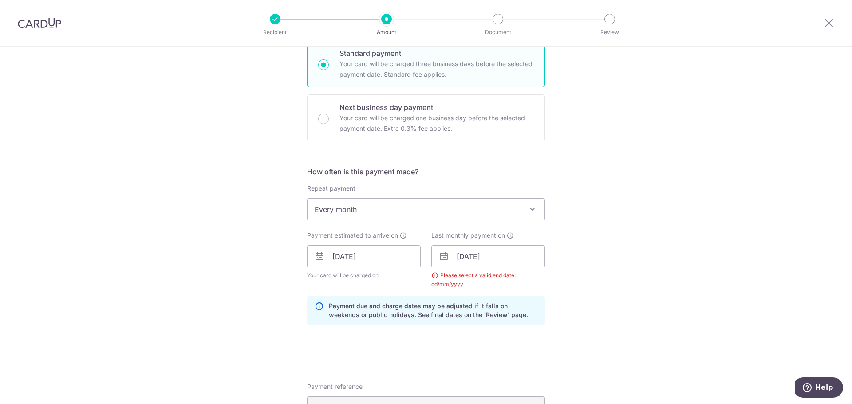
scroll to position [399, 0]
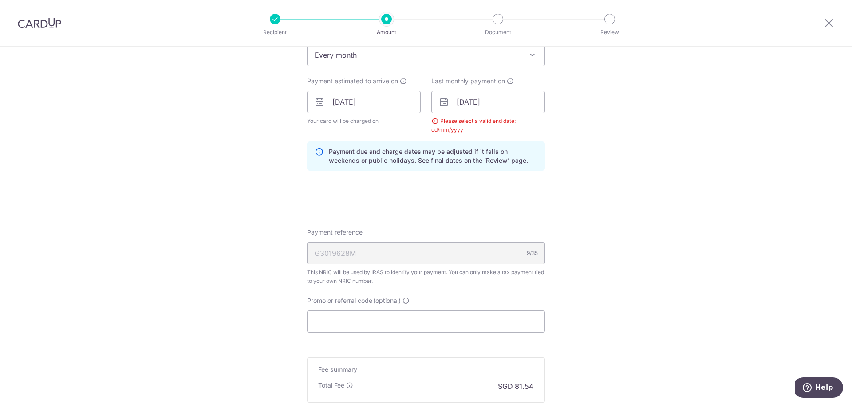
click at [404, 307] on div "Promo or referral code (optional) Enter either a promo code or a referral code …" at bounding box center [426, 314] width 238 height 36
click at [402, 315] on input "Promo or referral code (optional)" at bounding box center [426, 322] width 238 height 22
paste input "MCTAX25"
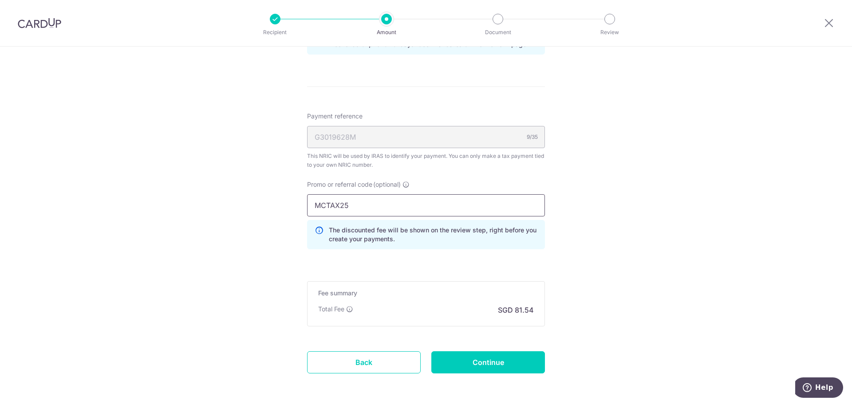
scroll to position [552, 0]
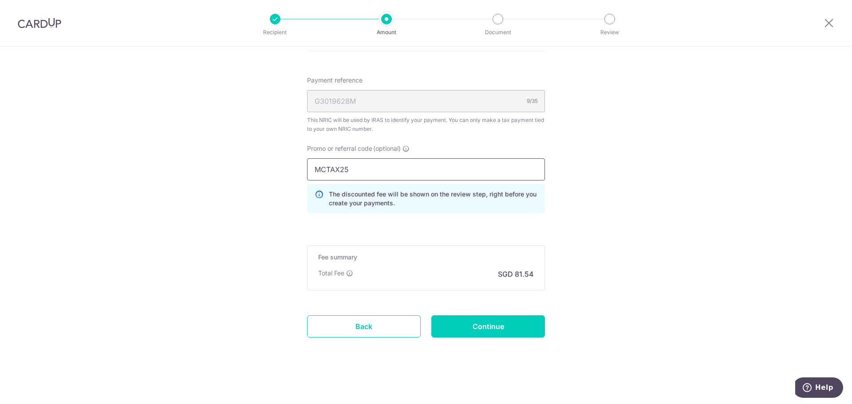
type input "MCTAX25"
click at [473, 331] on input "Continue" at bounding box center [488, 326] width 114 height 22
type input "Update Schedule"
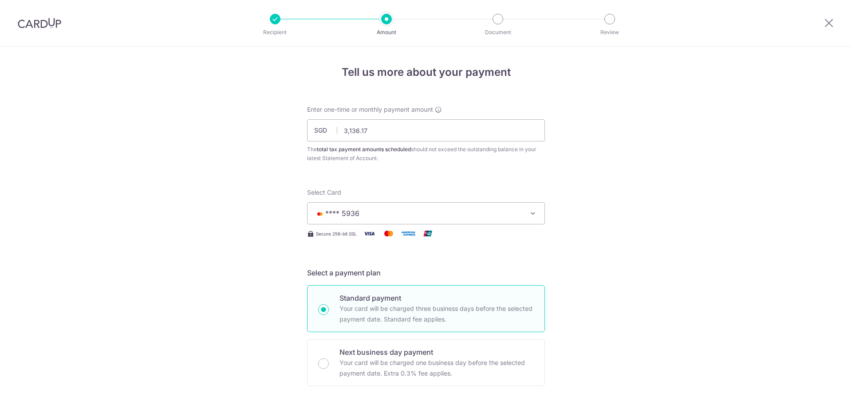
scroll to position [519, 0]
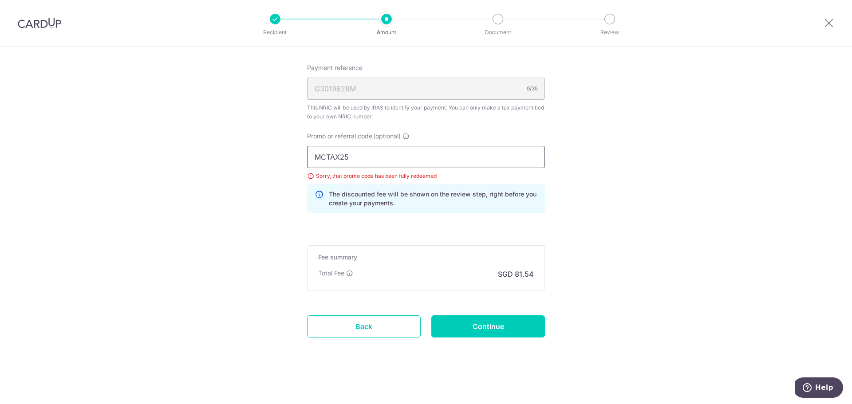
drag, startPoint x: 365, startPoint y: 161, endPoint x: 135, endPoint y: 154, distance: 229.9
paste input "LTAX25R"
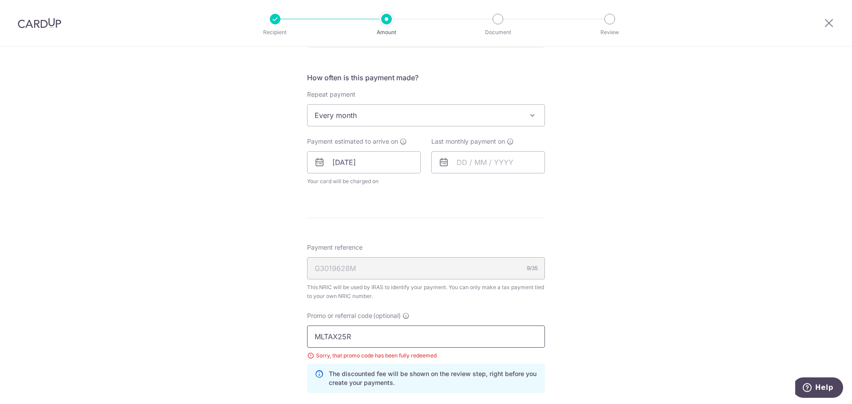
scroll to position [252, 0]
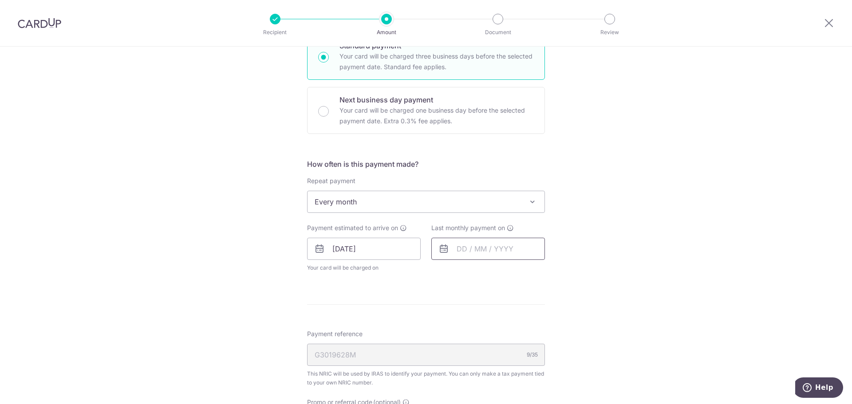
type input "MLTAX25R"
click at [480, 251] on input "text" at bounding box center [488, 249] width 114 height 22
click at [553, 275] on link "Next" at bounding box center [557, 273] width 11 height 11
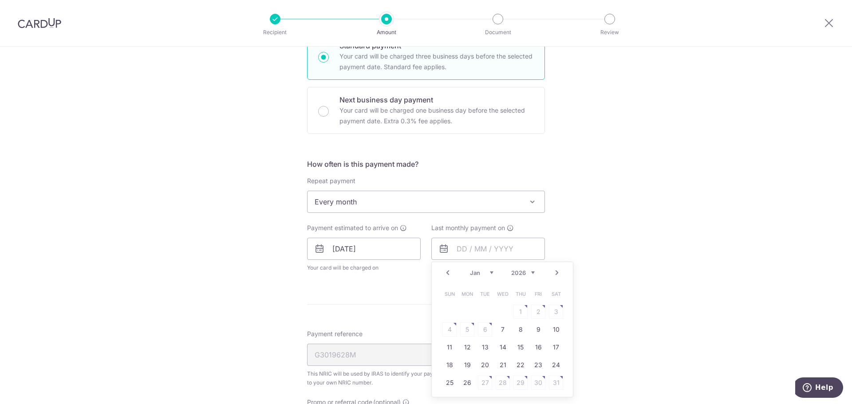
click at [558, 268] on link "Next" at bounding box center [557, 273] width 11 height 11
click at [496, 366] on link "25" at bounding box center [503, 365] width 14 height 14
type input "[DATE]"
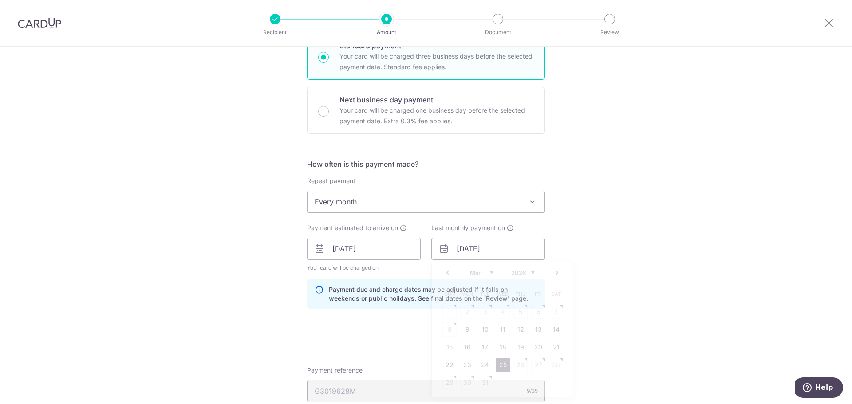
click at [666, 283] on div "Tell us more about your payment Enter one-time or monthly payment amount SGD 3,…" at bounding box center [426, 250] width 852 height 913
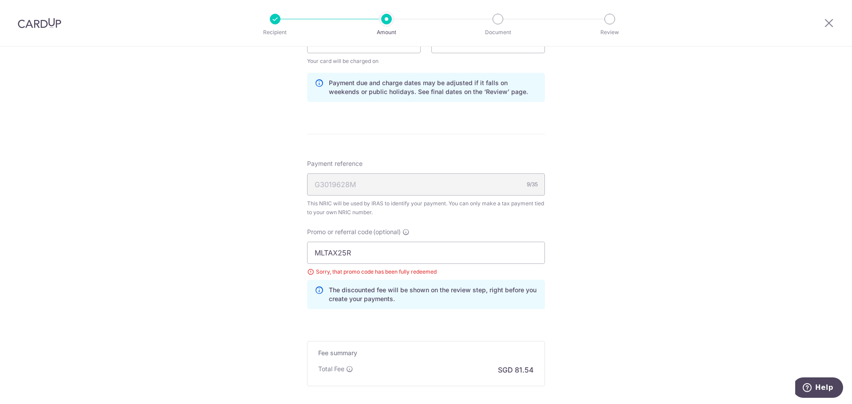
scroll to position [519, 0]
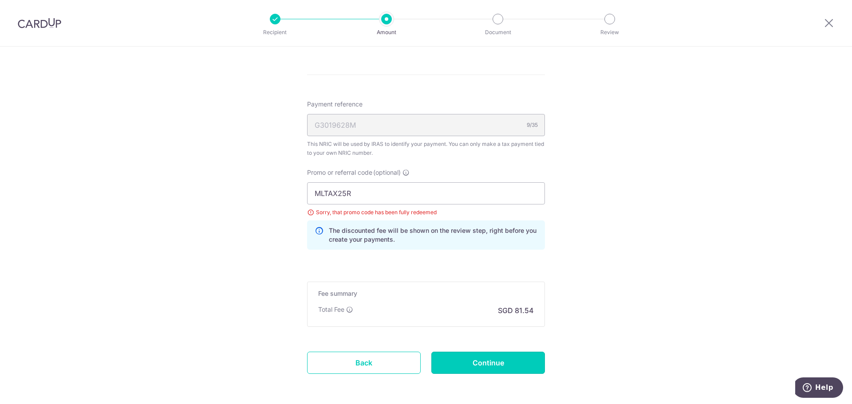
drag, startPoint x: 516, startPoint y: 366, endPoint x: 574, endPoint y: 325, distance: 70.9
click at [515, 366] on input "Continue" at bounding box center [488, 363] width 114 height 22
type input "Update Schedule"
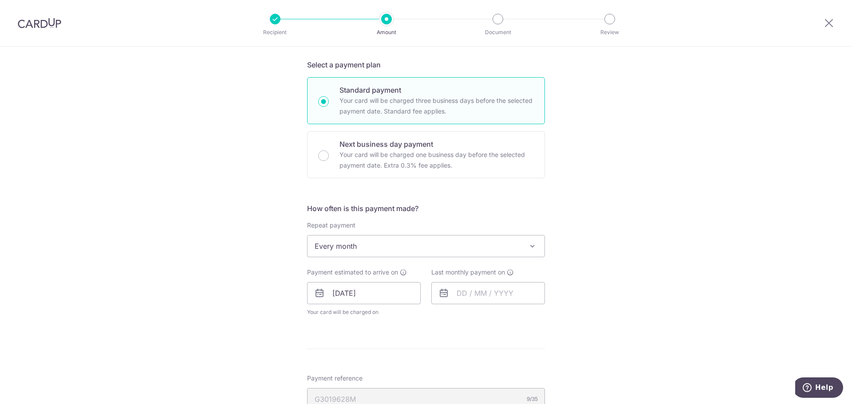
scroll to position [75, 0]
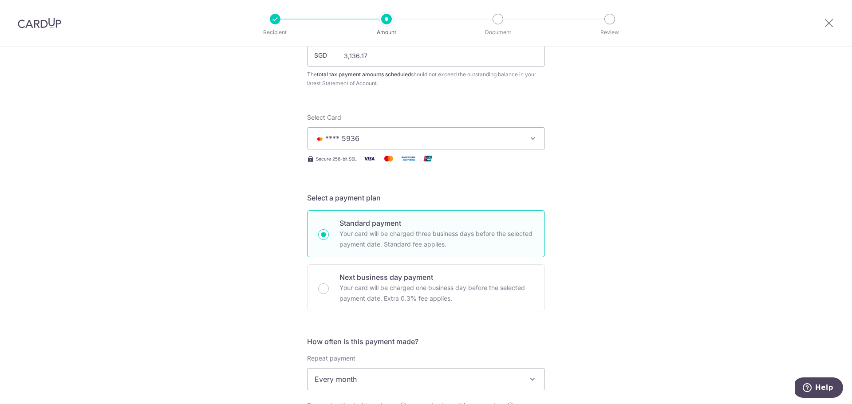
click at [429, 141] on span "**** 5936" at bounding box center [418, 138] width 207 height 11
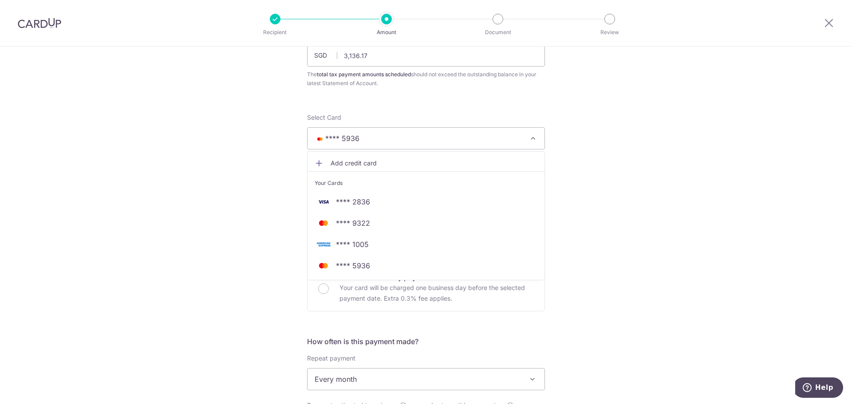
drag, startPoint x: 648, startPoint y: 150, endPoint x: 634, endPoint y: 147, distance: 14.5
click at [648, 150] on div "Tell us more about your payment Enter one-time or monthly payment amount SGD 3,…" at bounding box center [426, 410] width 852 height 876
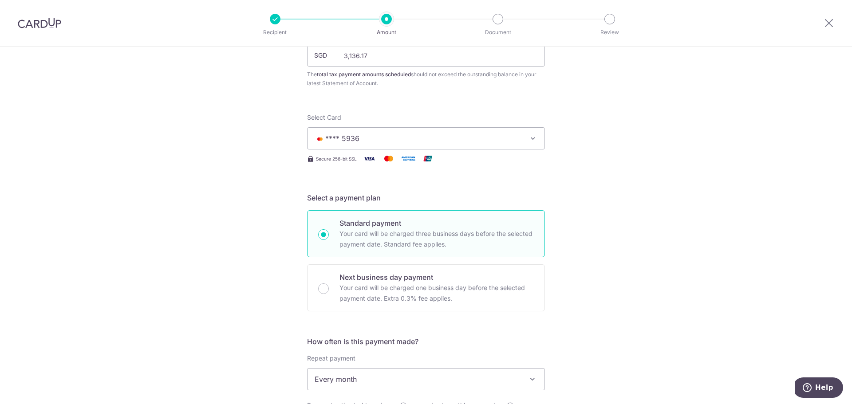
click at [365, 144] on button "**** 5936" at bounding box center [426, 138] width 238 height 22
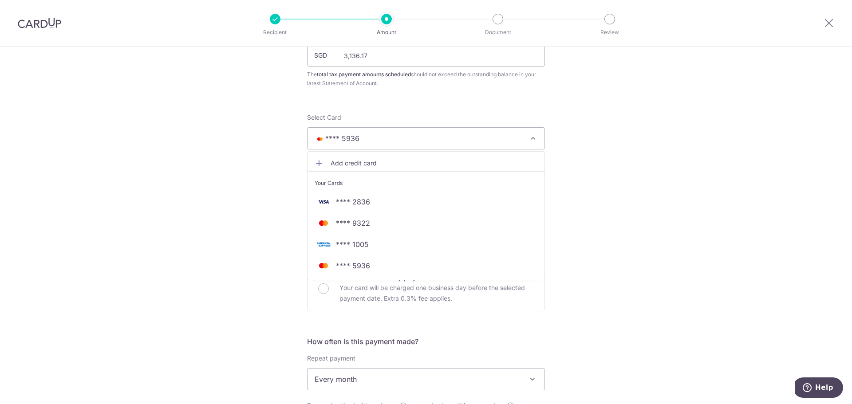
click at [348, 167] on span "Add credit card" at bounding box center [434, 163] width 207 height 9
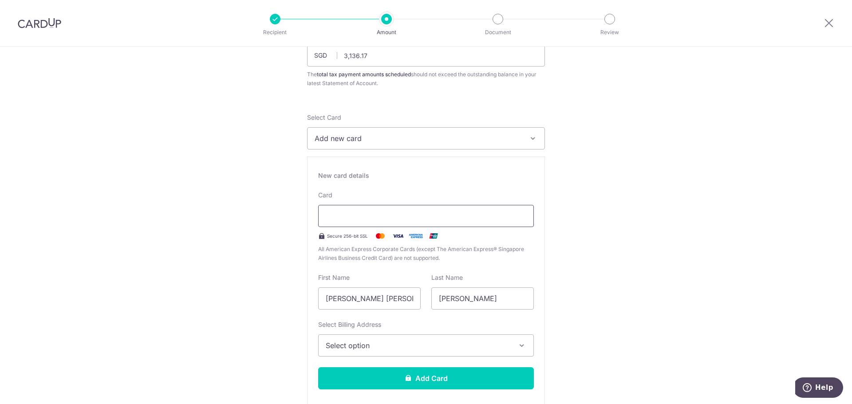
click at [357, 206] on div at bounding box center [426, 216] width 216 height 22
click at [358, 209] on div at bounding box center [426, 216] width 216 height 22
drag, startPoint x: 343, startPoint y: 299, endPoint x: 207, endPoint y: 299, distance: 135.8
click at [455, 345] on span "Select option" at bounding box center [418, 345] width 185 height 11
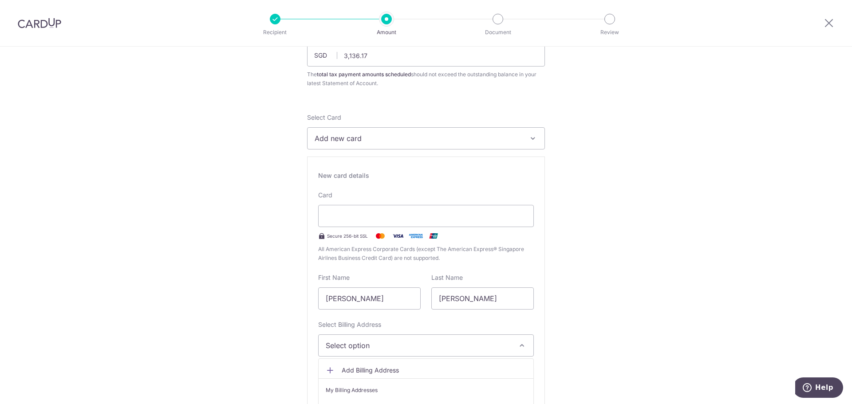
scroll to position [119, 0]
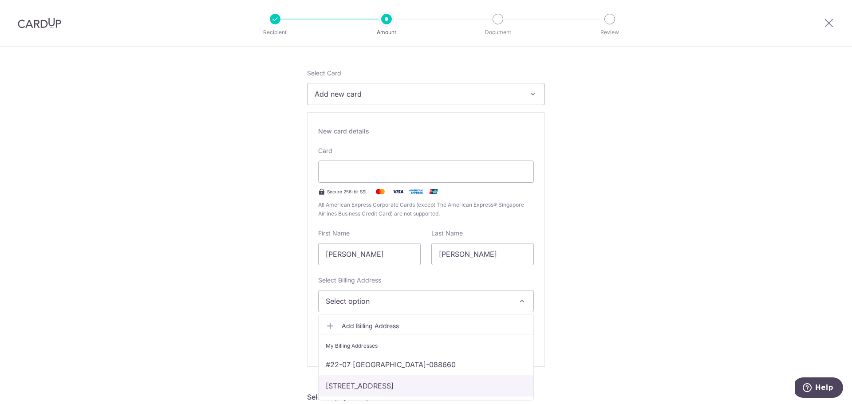
click at [402, 386] on link "51 Kampong Bugis, Kallang Riverside #12-08, Singapore, Singapore-338986" at bounding box center [426, 385] width 215 height 21
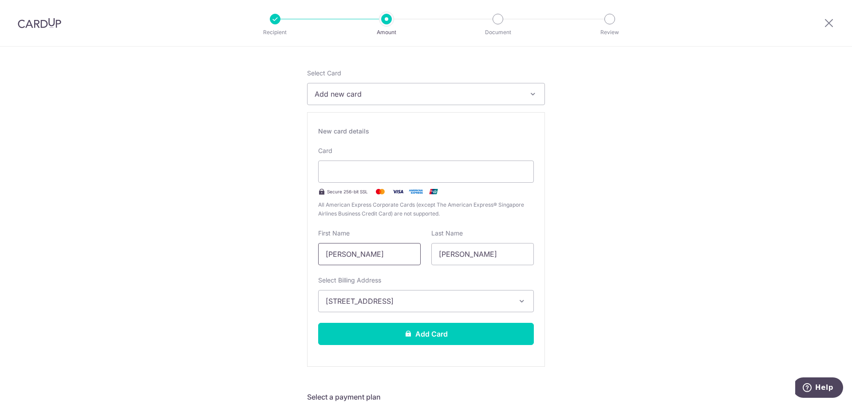
click at [351, 253] on input "Chris Riddle" at bounding box center [369, 254] width 102 height 22
type input "Chris"
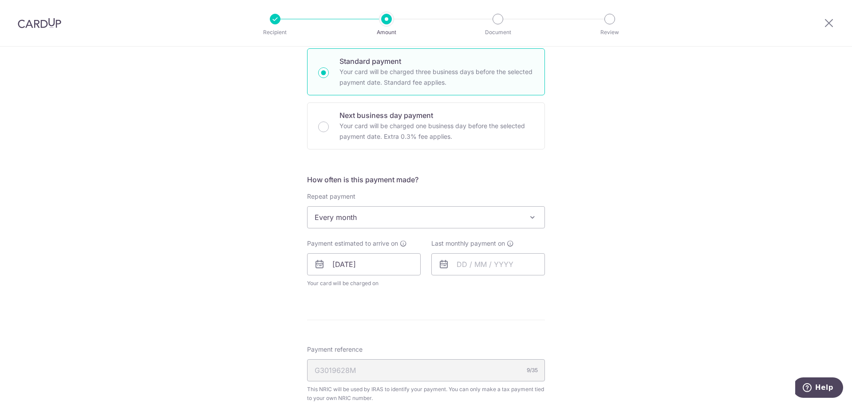
scroll to position [311, 0]
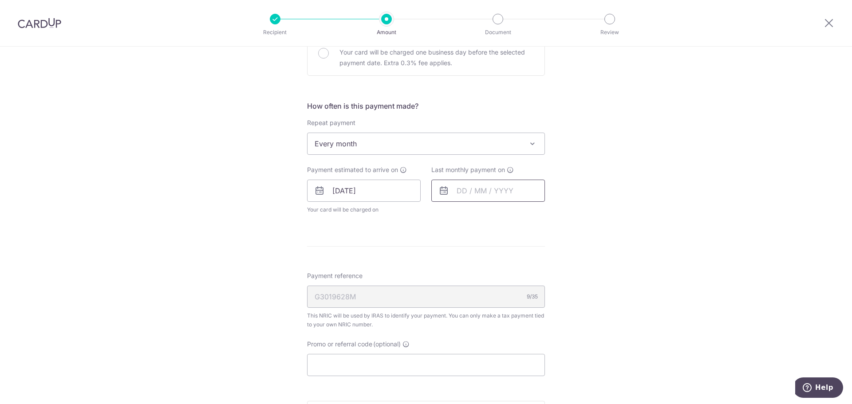
click at [496, 195] on input "text" at bounding box center [488, 191] width 114 height 22
click at [555, 214] on link "Next" at bounding box center [557, 214] width 11 height 11
click at [555, 213] on link "Next" at bounding box center [557, 214] width 11 height 11
click at [554, 212] on link "Next" at bounding box center [557, 214] width 11 height 11
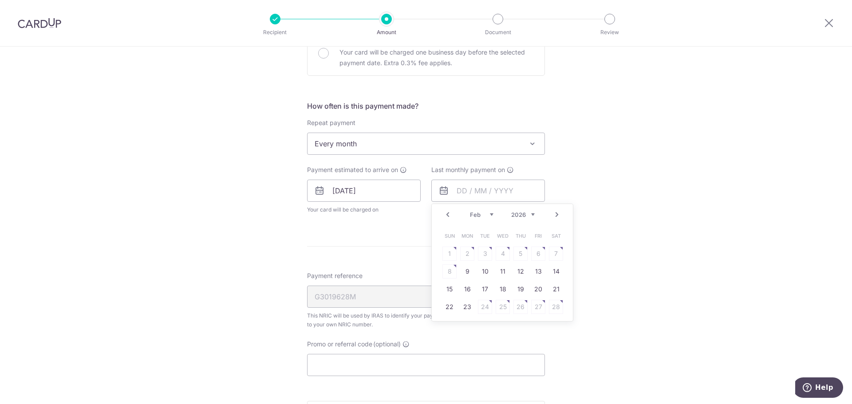
click at [552, 211] on link "Next" at bounding box center [557, 214] width 11 height 11
click at [497, 308] on link "25" at bounding box center [503, 307] width 14 height 14
type input "[DATE]"
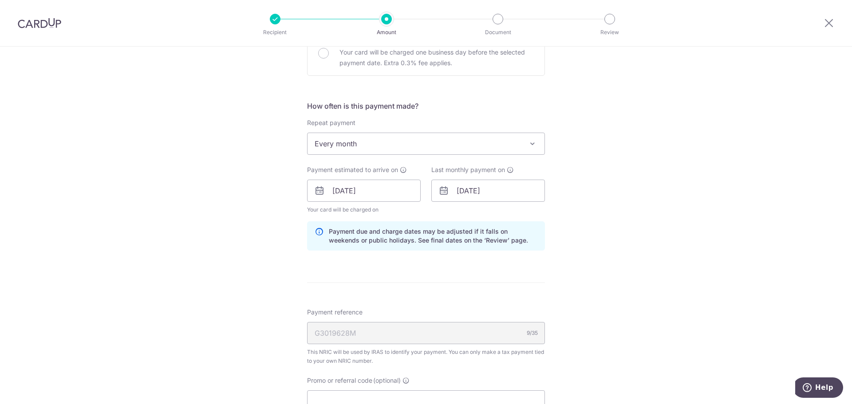
click at [729, 249] on div "Tell us more about your payment Enter one-time or monthly payment amount SGD 3,…" at bounding box center [426, 166] width 852 height 860
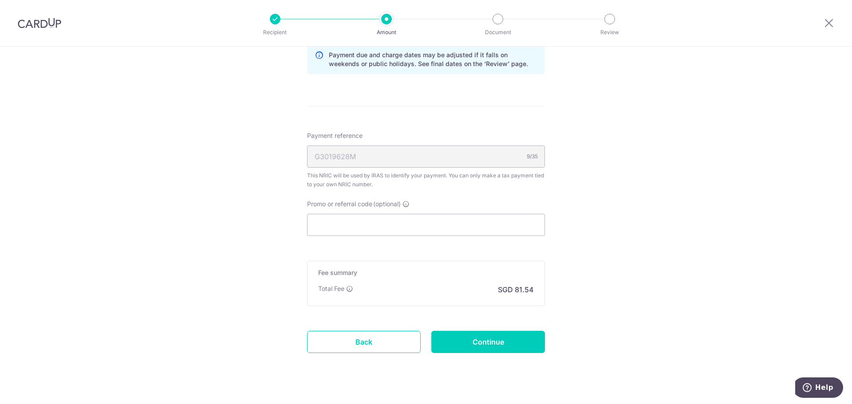
scroll to position [503, 0]
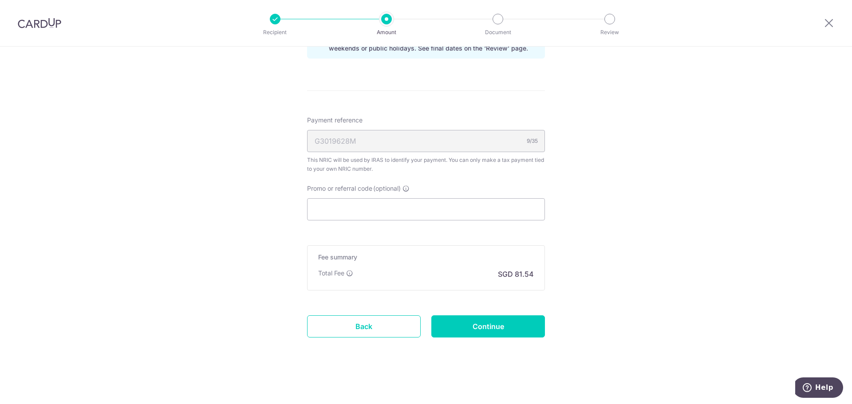
click at [499, 197] on div "Promo or referral code (optional) The discounted fee will be shown on the revie…" at bounding box center [426, 202] width 238 height 36
click at [498, 211] on input "Promo or referral code (optional)" at bounding box center [426, 209] width 238 height 22
paste input "MLTAX25R"
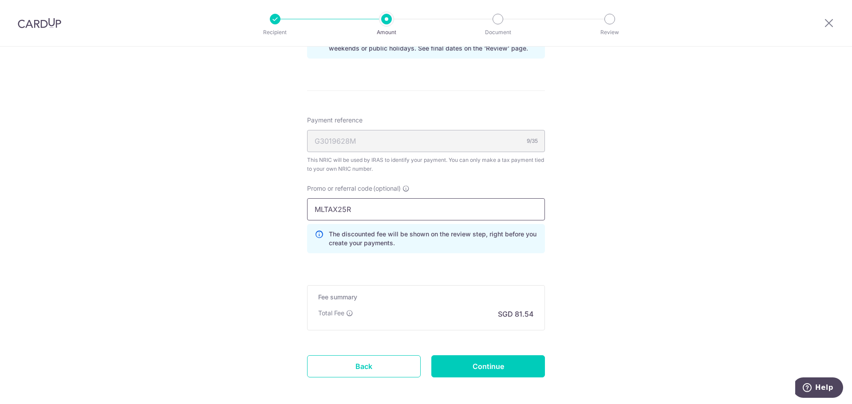
type input "MLTAX25R"
click at [507, 370] on input "Continue" at bounding box center [488, 366] width 114 height 22
type input "Update Schedule"
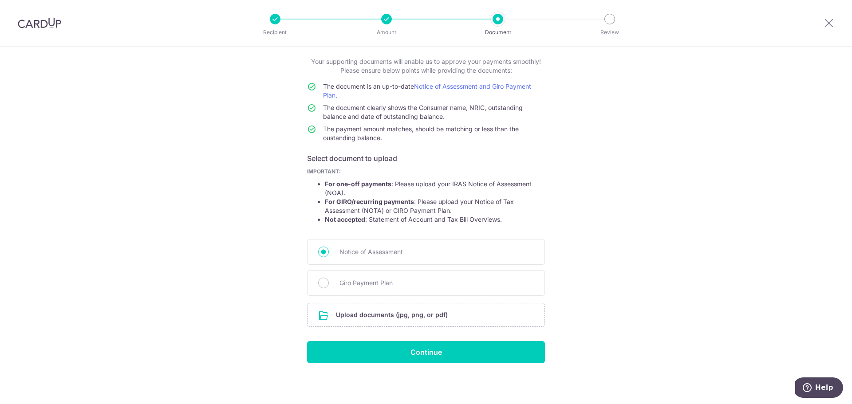
scroll to position [49, 0]
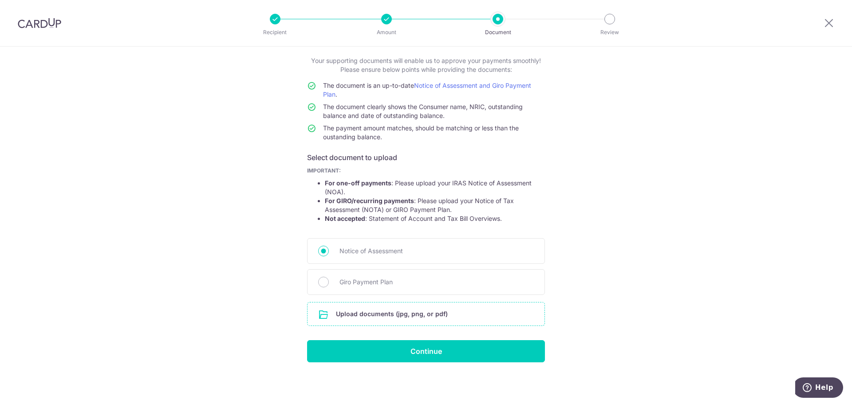
click at [451, 311] on input "file" at bounding box center [425, 314] width 237 height 23
drag, startPoint x: 343, startPoint y: 288, endPoint x: 356, endPoint y: 315, distance: 30.2
click at [343, 289] on div "Giro Payment Plan" at bounding box center [426, 282] width 238 height 26
click at [328, 280] on div "Giro Payment Plan" at bounding box center [426, 282] width 238 height 26
drag, startPoint x: 323, startPoint y: 280, endPoint x: 332, endPoint y: 293, distance: 16.1
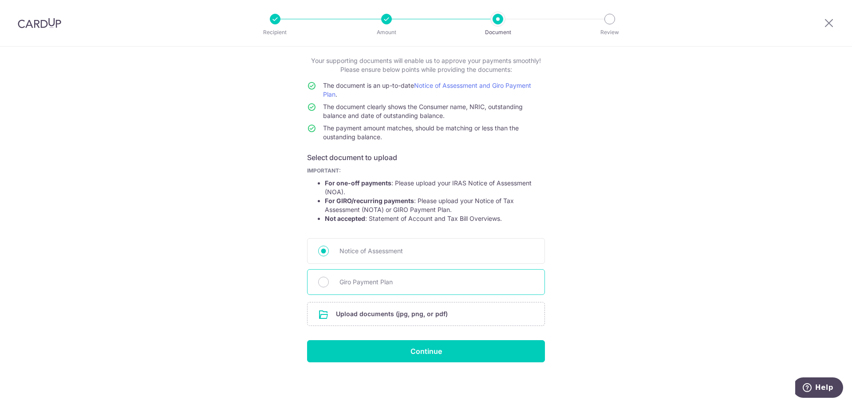
click at [323, 279] on input "Giro Payment Plan" at bounding box center [323, 282] width 11 height 11
radio input "true"
click at [360, 340] on form "Your supporting documents will enable us to approve your payments smoothly! Ple…" at bounding box center [426, 209] width 238 height 306
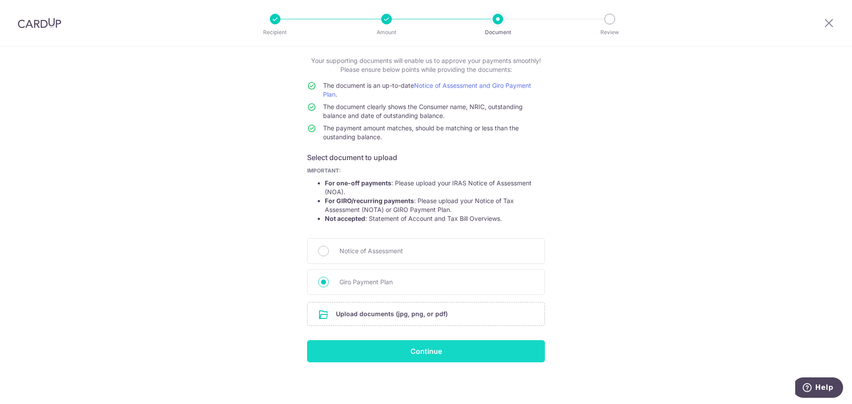
click at [363, 351] on input "Continue" at bounding box center [426, 351] width 238 height 22
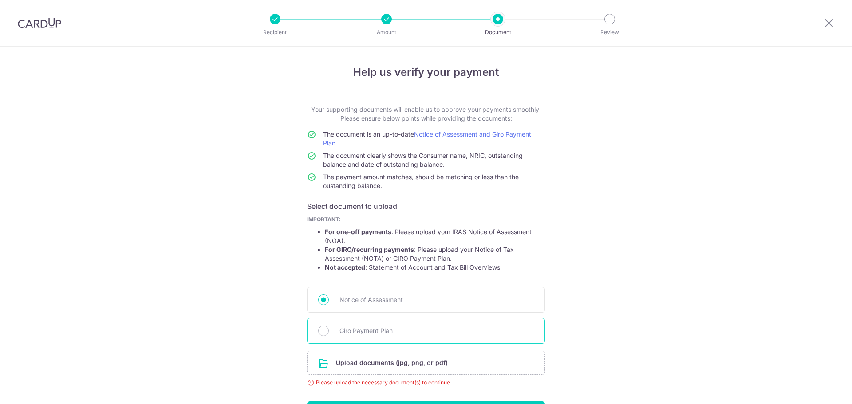
scroll to position [61, 0]
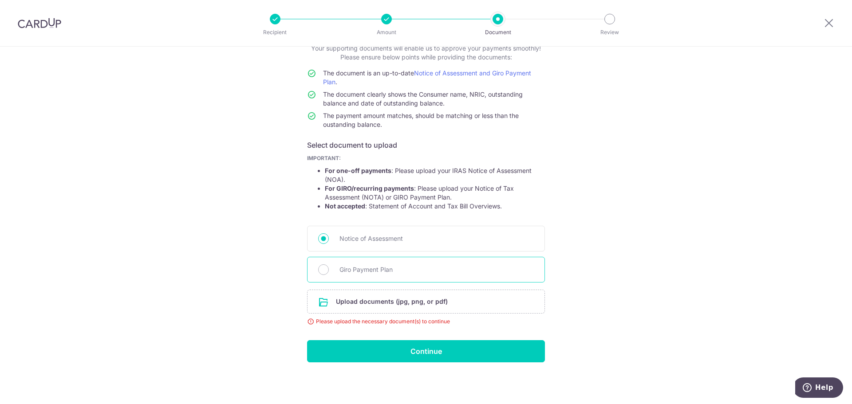
click at [399, 268] on span "Giro Payment Plan" at bounding box center [436, 269] width 194 height 11
click at [329, 268] on input "Giro Payment Plan" at bounding box center [323, 269] width 11 height 11
radio input "true"
click at [378, 304] on input "file" at bounding box center [425, 301] width 237 height 23
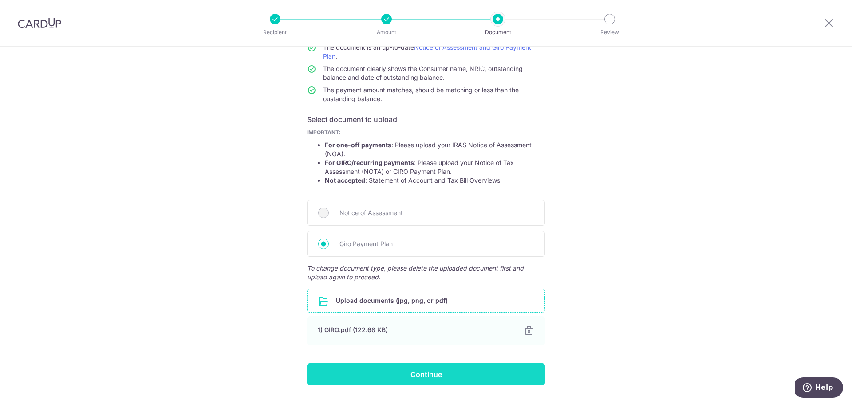
scroll to position [110, 0]
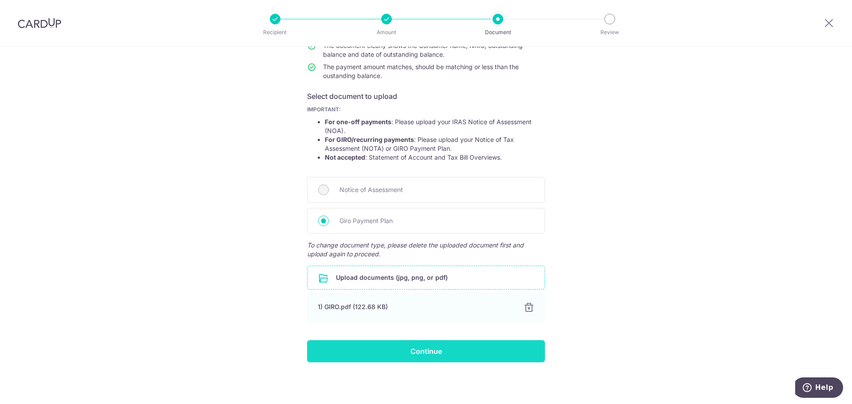
click at [452, 354] on input "Continue" at bounding box center [426, 351] width 238 height 22
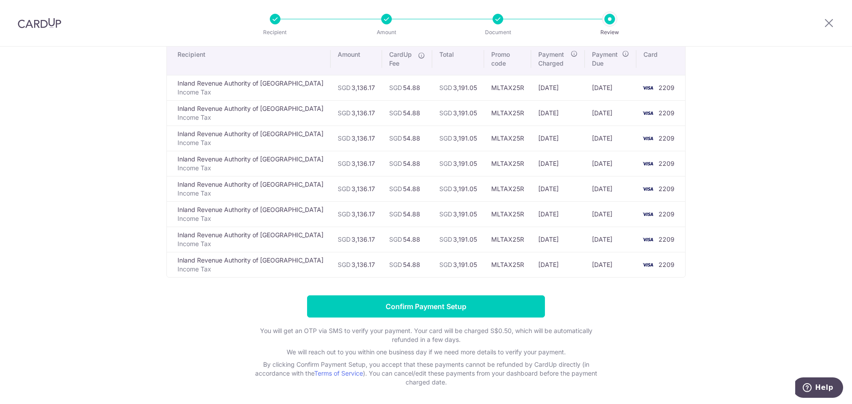
scroll to position [106, 0]
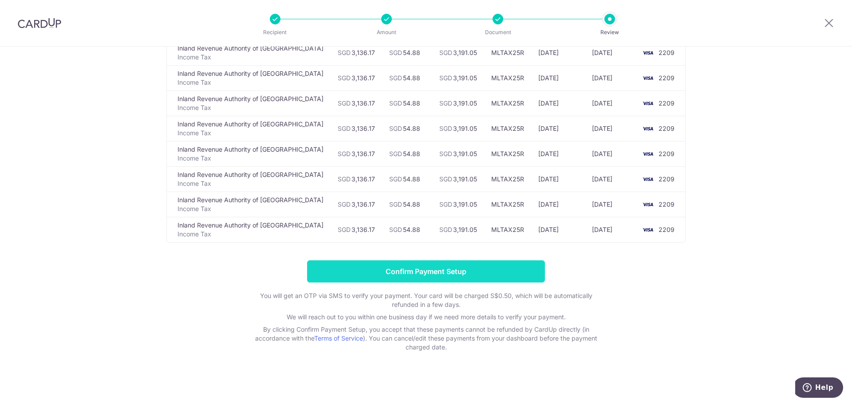
click at [404, 268] on input "Confirm Payment Setup" at bounding box center [426, 271] width 238 height 22
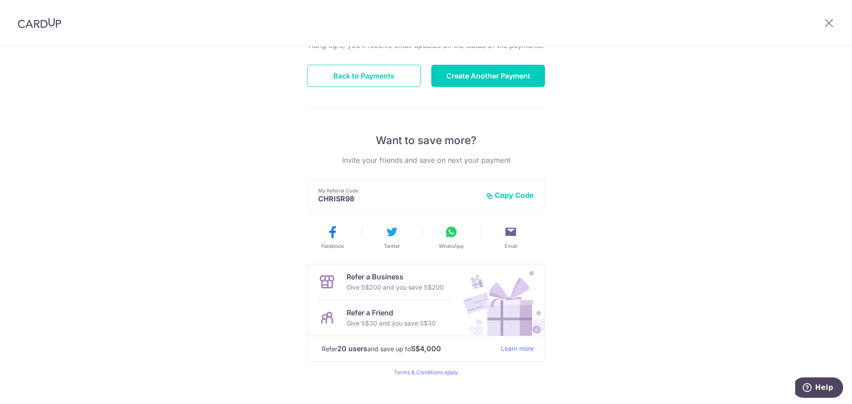
scroll to position [116, 0]
